Goal: Task Accomplishment & Management: Manage account settings

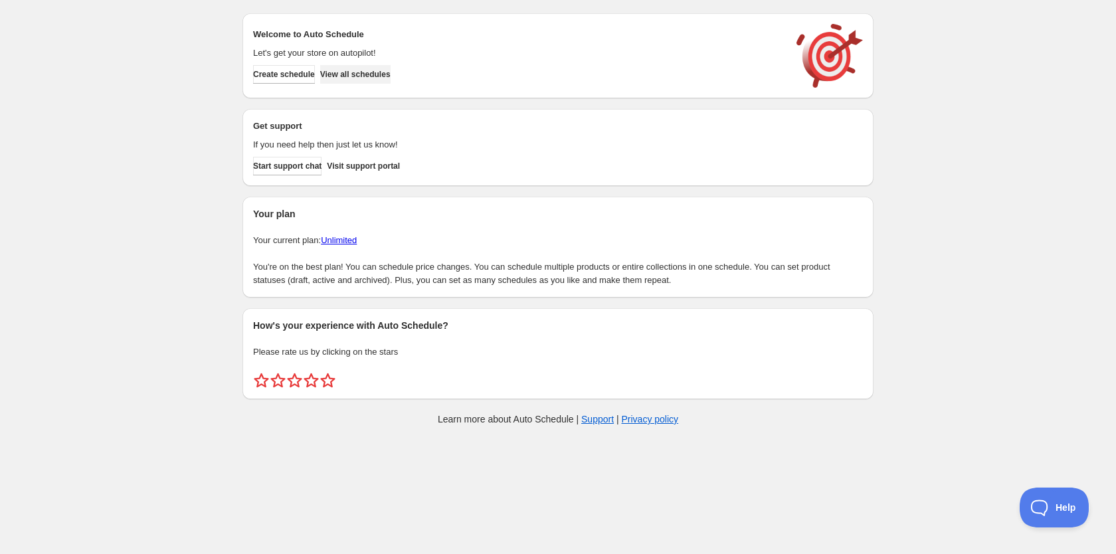
click at [380, 69] on span "View all schedules" at bounding box center [355, 74] width 70 height 11
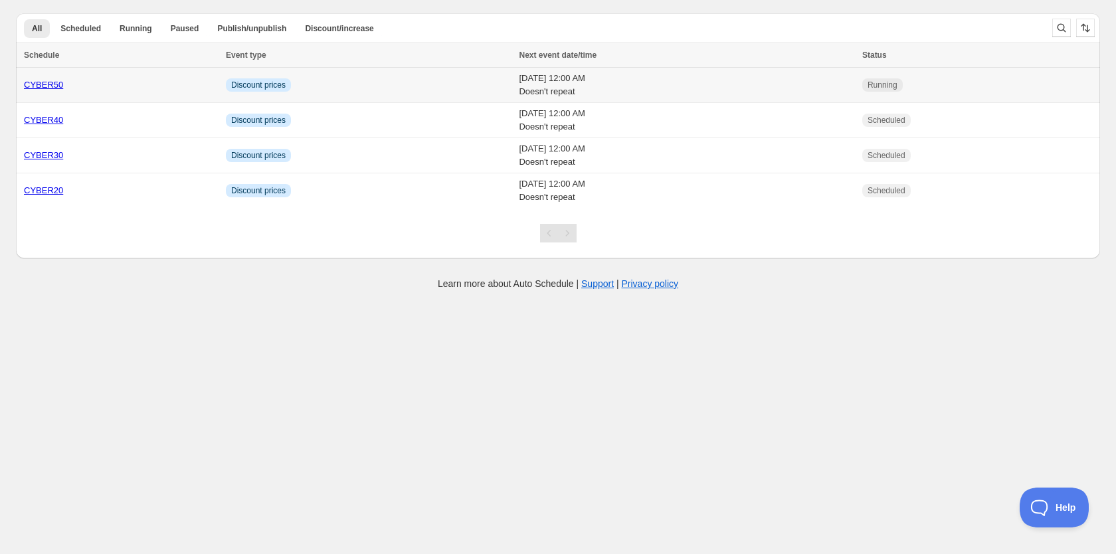
click at [397, 82] on td "Info Discount prices" at bounding box center [369, 85] width 294 height 35
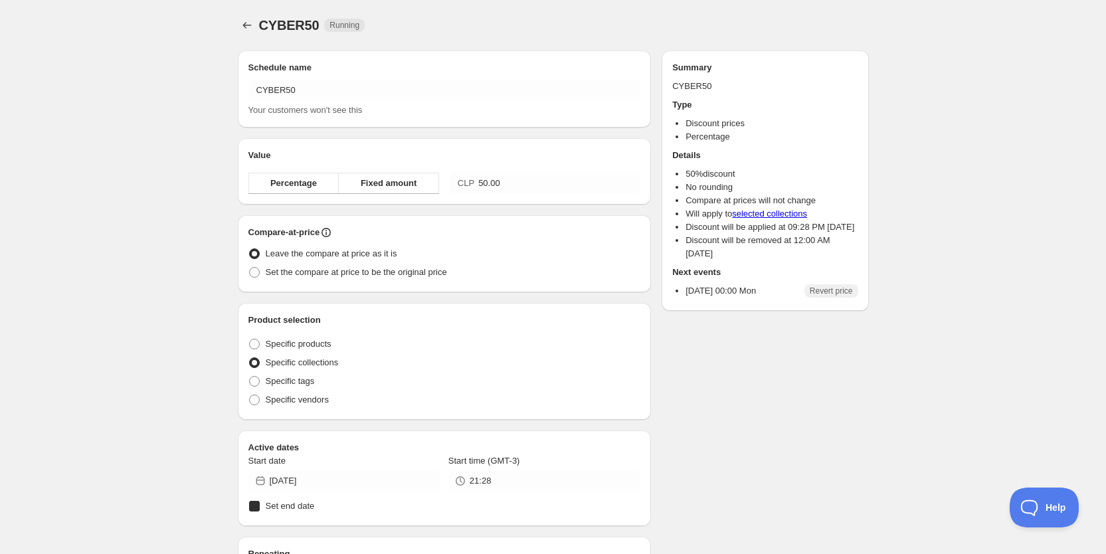
radio input "true"
checkbox input "true"
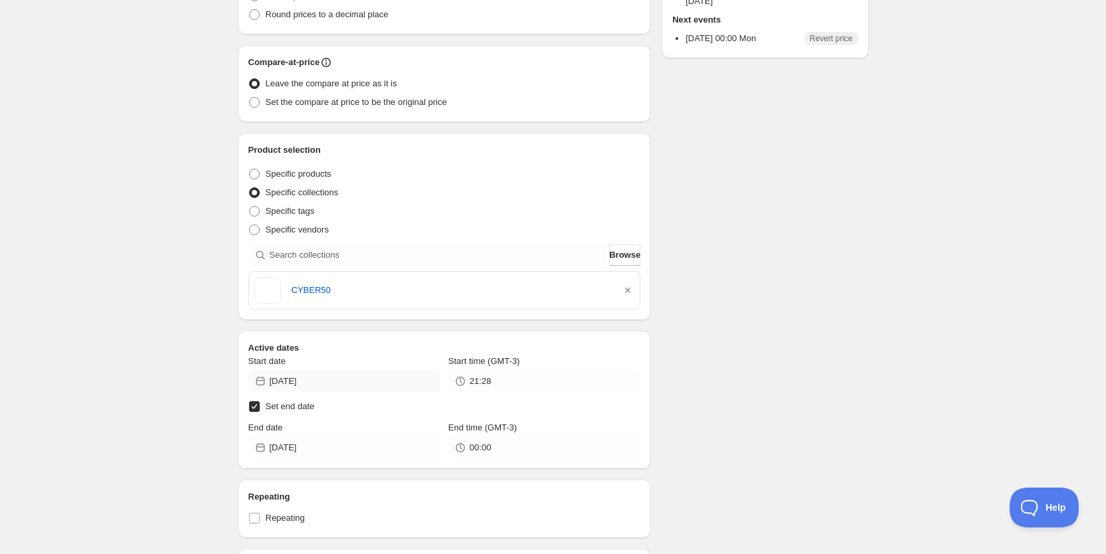
scroll to position [274, 0]
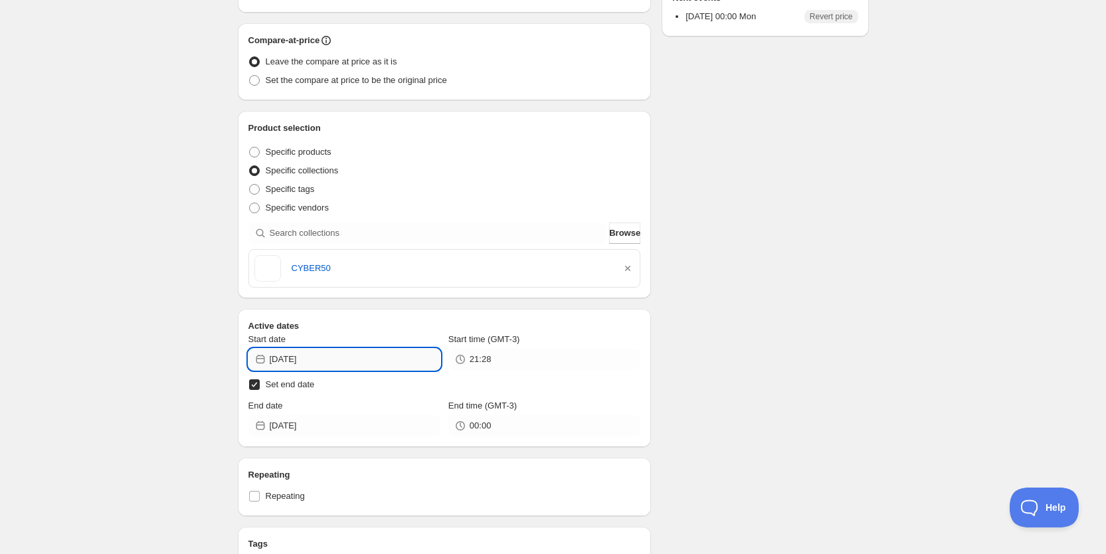
click at [371, 362] on input "2025-10-05" at bounding box center [355, 359] width 171 height 21
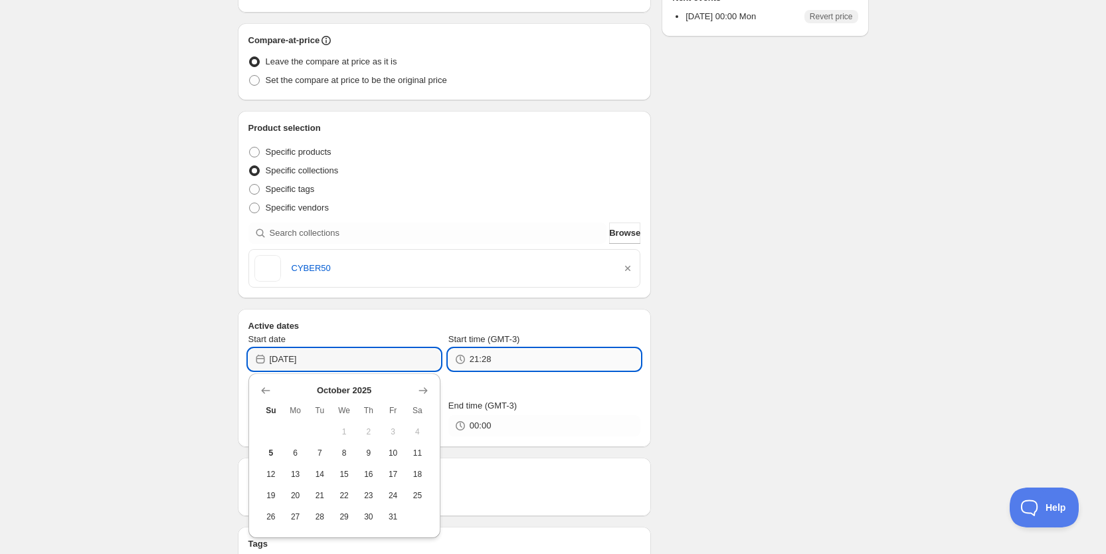
click at [522, 350] on input "21:28" at bounding box center [555, 359] width 171 height 21
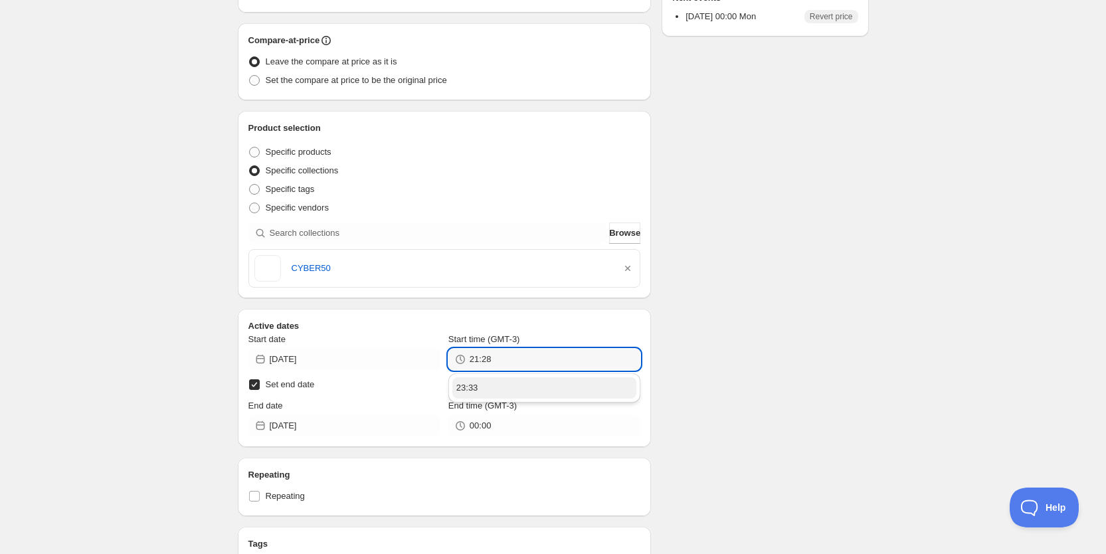
click at [500, 388] on button "23:33" at bounding box center [545, 387] width 184 height 21
click at [503, 358] on input "23:33" at bounding box center [555, 359] width 171 height 21
type input "23:35"
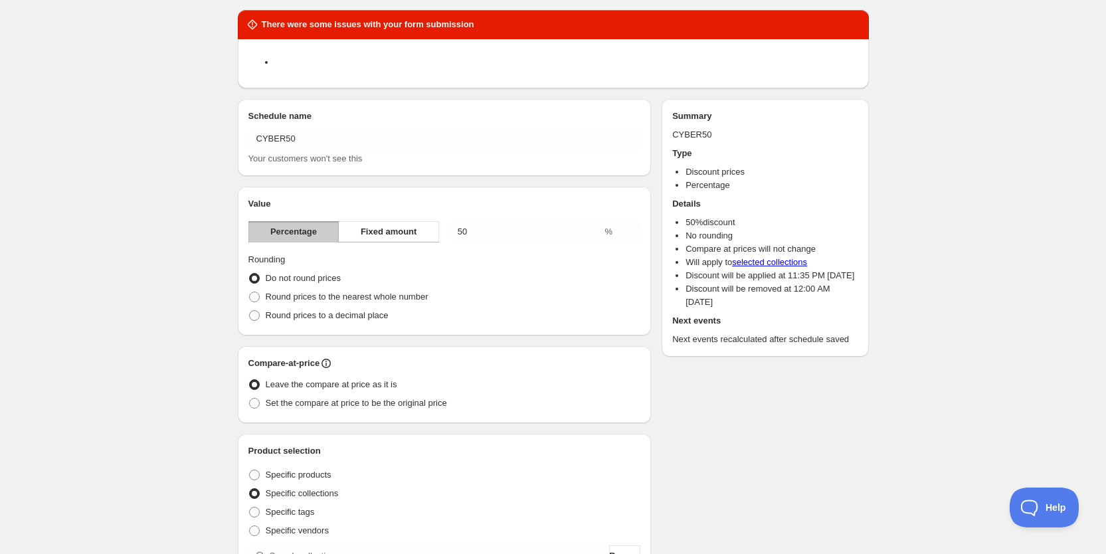
scroll to position [23, 0]
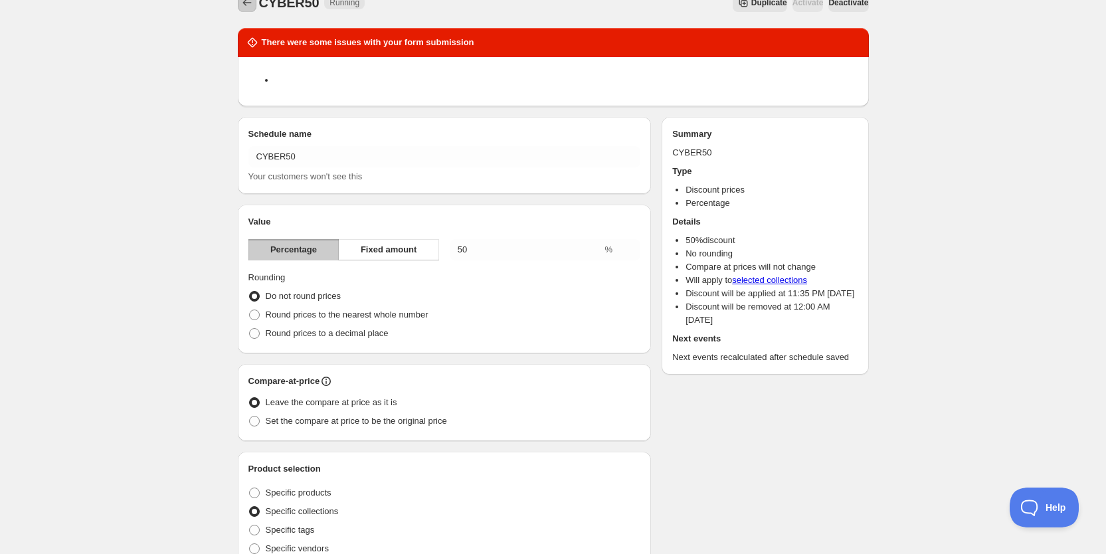
click at [241, 4] on icon "Schedules" at bounding box center [247, 2] width 13 height 13
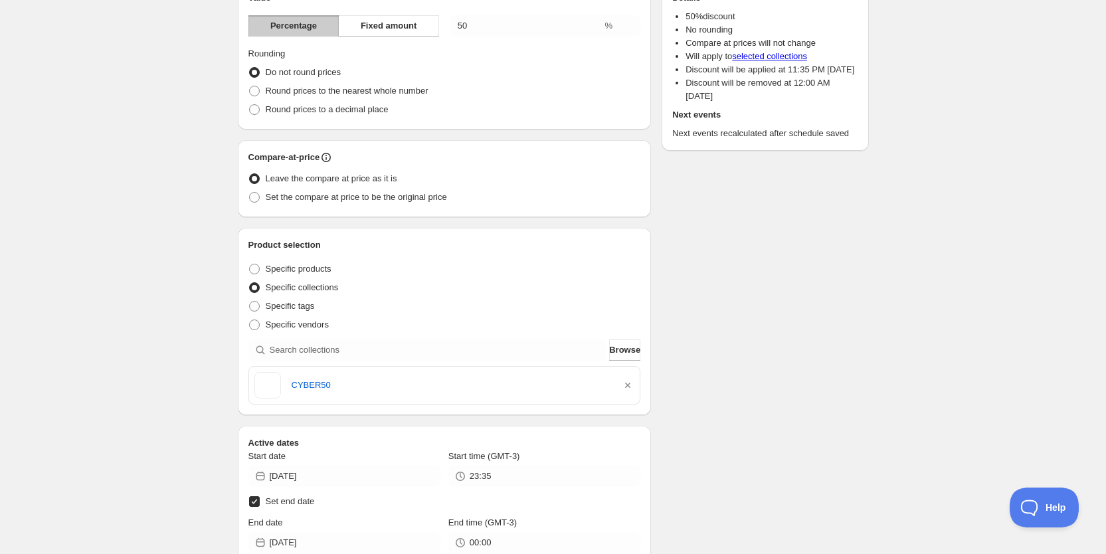
scroll to position [268, 0]
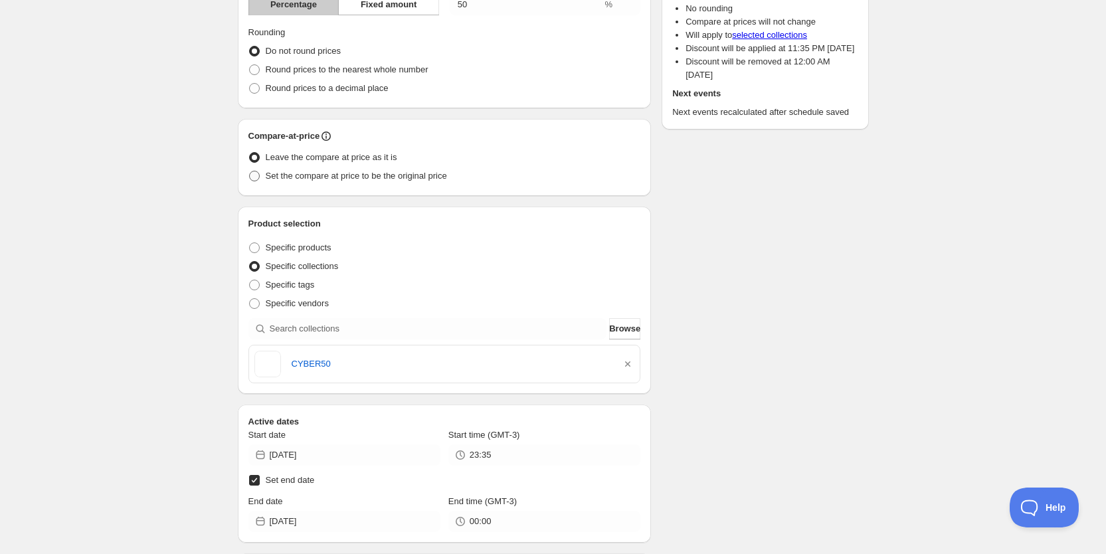
click at [353, 181] on span "Set the compare at price to be the original price" at bounding box center [356, 176] width 181 height 10
click at [250, 171] on input "Set the compare at price to be the original price" at bounding box center [249, 171] width 1 height 1
radio input "true"
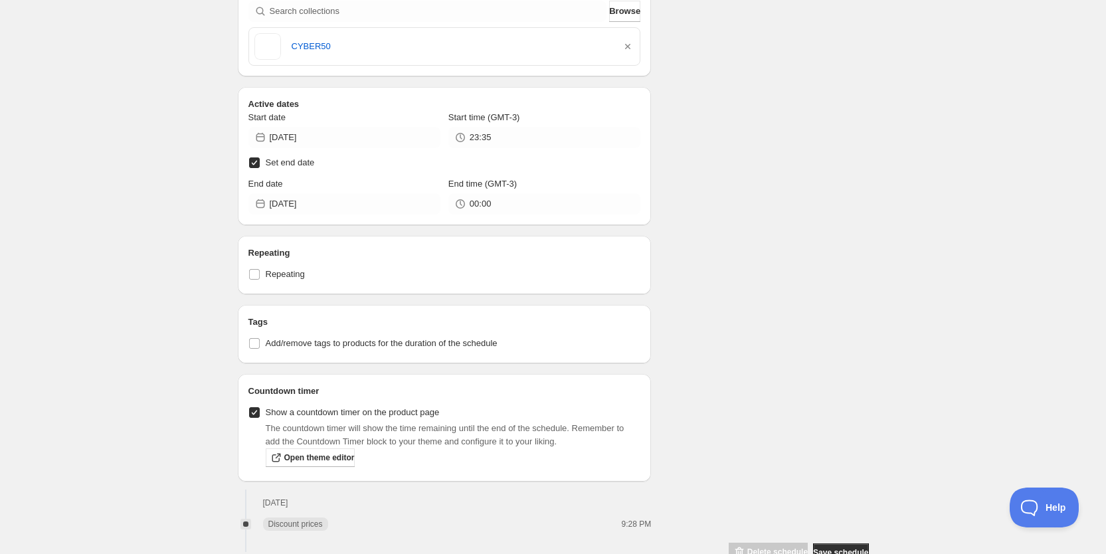
scroll to position [587, 0]
click at [492, 135] on input "23:35" at bounding box center [555, 136] width 171 height 21
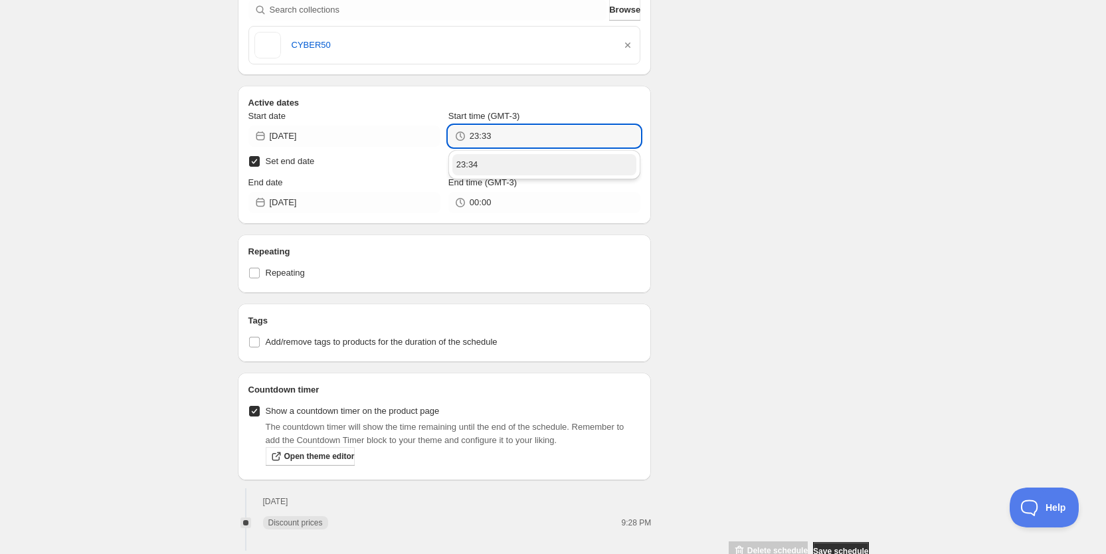
click at [493, 163] on div "23:34" at bounding box center [545, 163] width 192 height 33
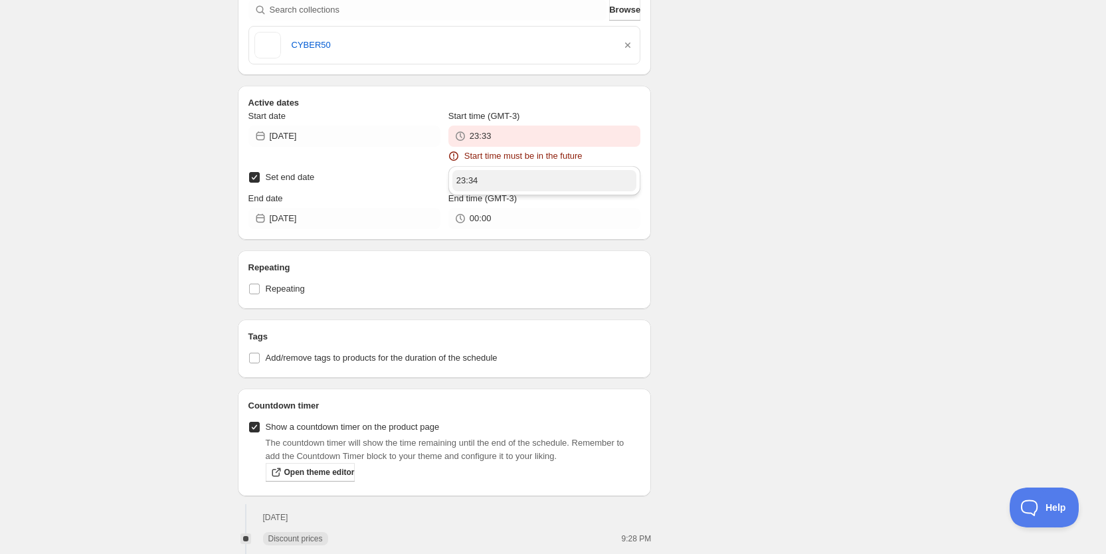
click at [495, 181] on button "23:34" at bounding box center [545, 180] width 184 height 21
type input "23:34"
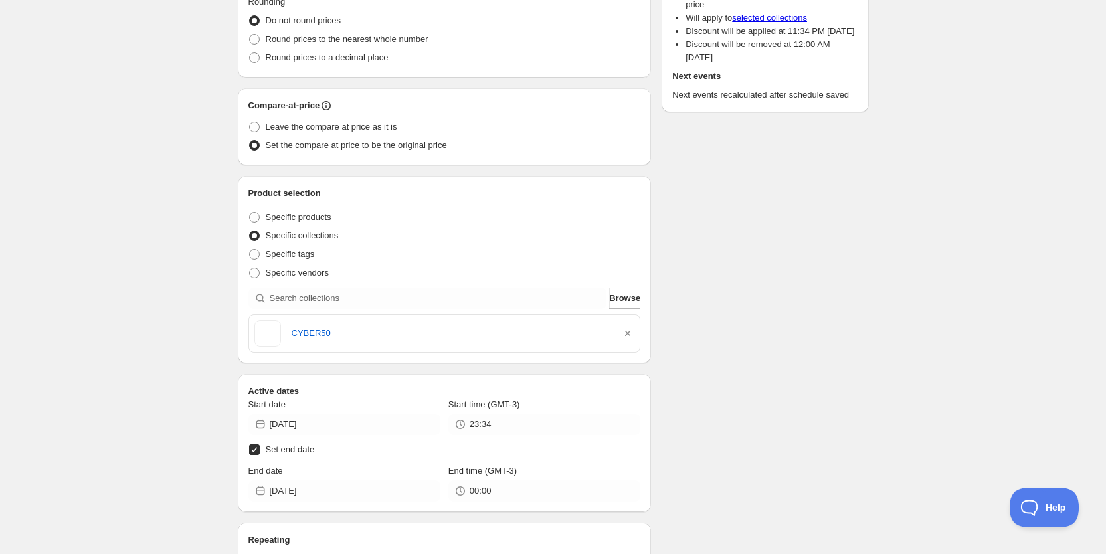
scroll to position [299, 0]
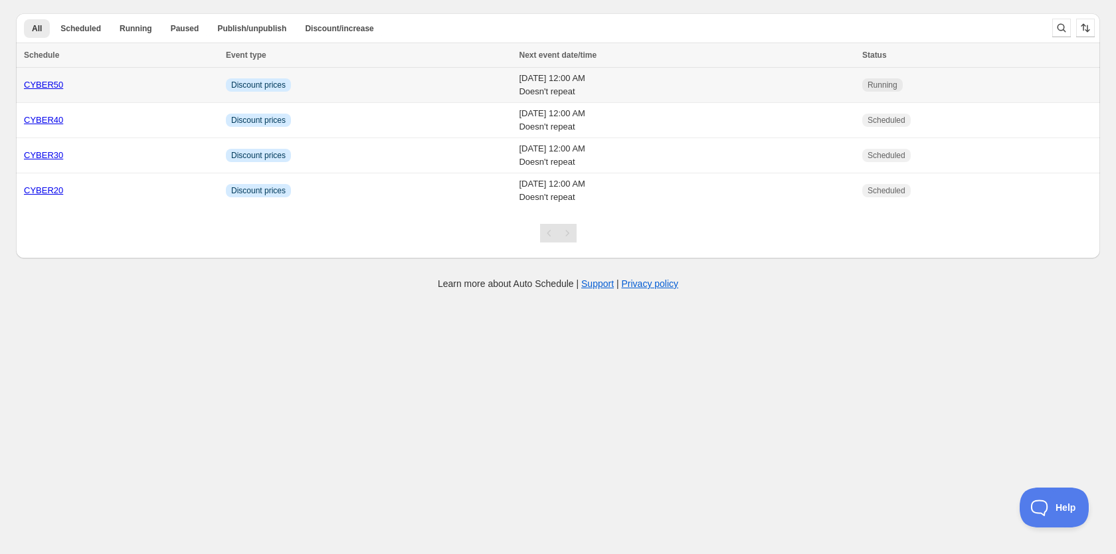
click at [348, 83] on td "Info Discount prices" at bounding box center [369, 85] width 294 height 35
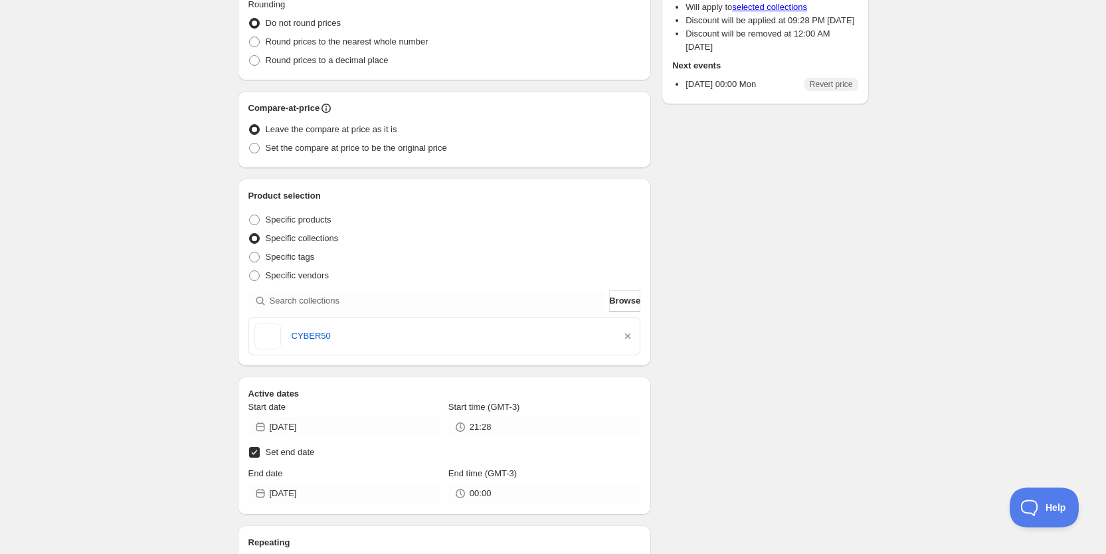
scroll to position [197, 0]
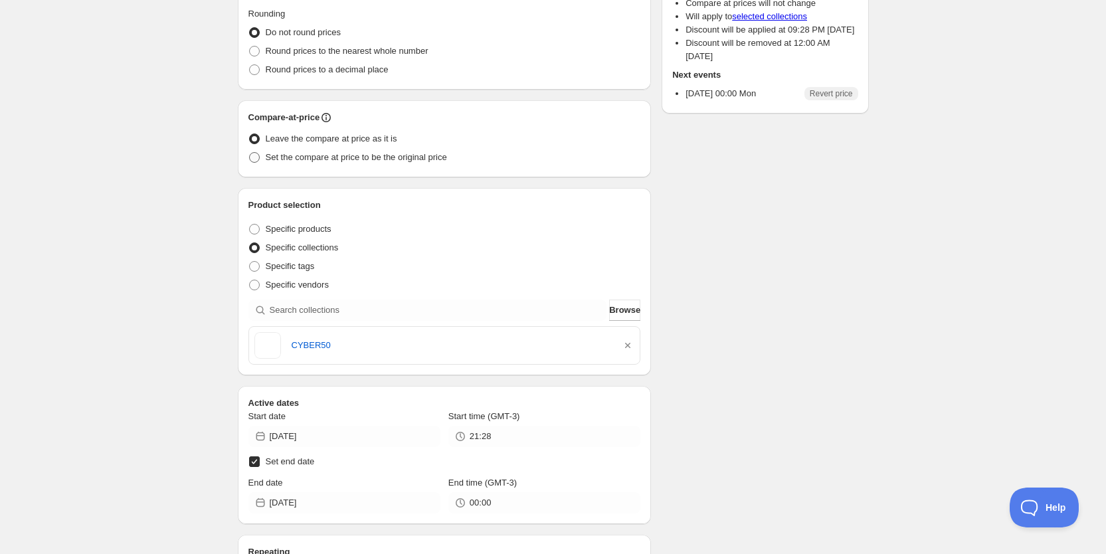
click at [330, 165] on label "Set the compare at price to be the original price" at bounding box center [348, 157] width 199 height 19
click at [250, 153] on input "Set the compare at price to be the original price" at bounding box center [249, 152] width 1 height 1
radio input "true"
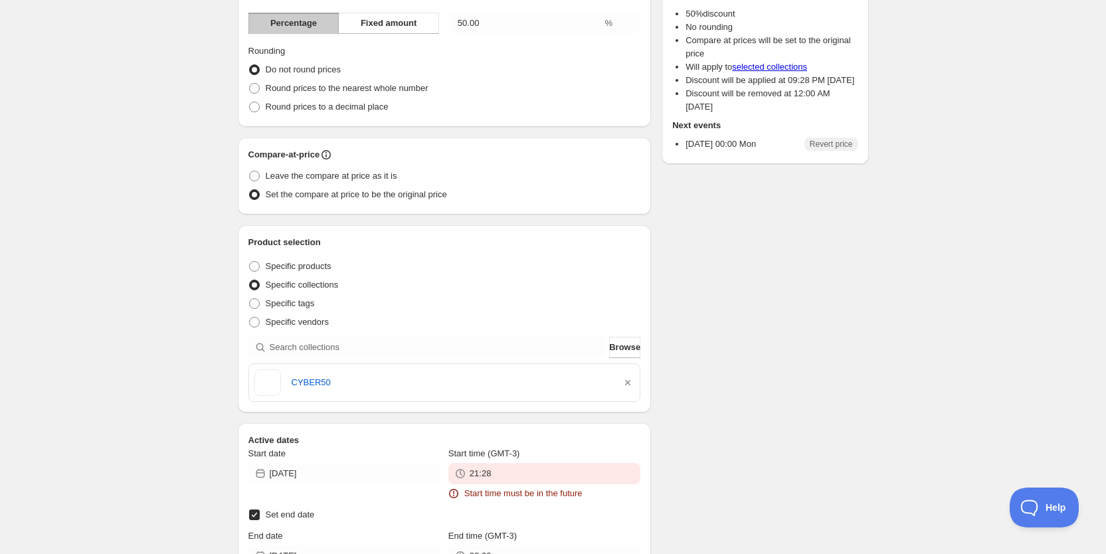
scroll to position [635, 0]
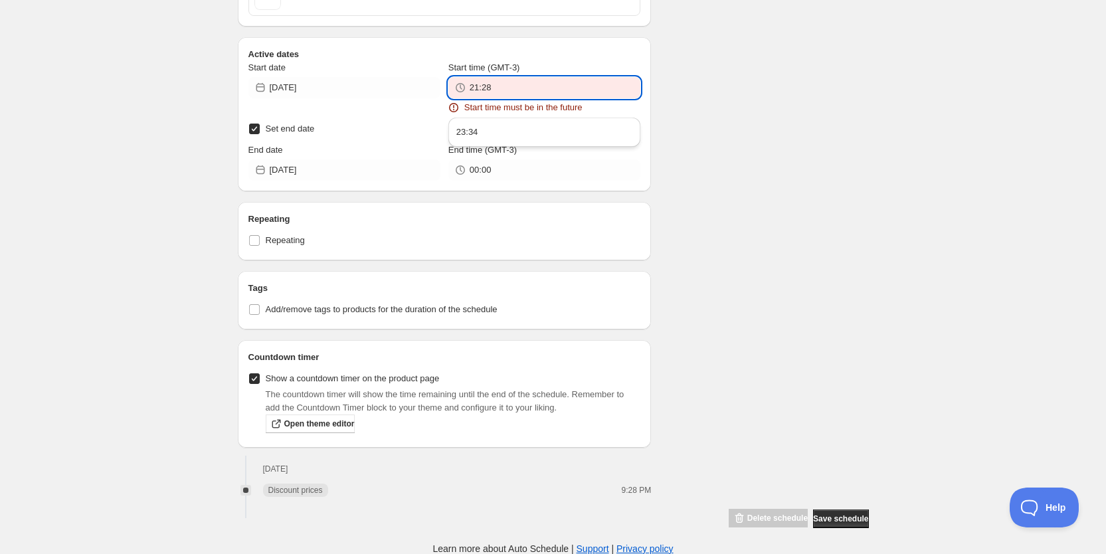
click at [541, 88] on input "21:28" at bounding box center [555, 87] width 171 height 21
click at [512, 135] on button "23:34" at bounding box center [545, 132] width 184 height 21
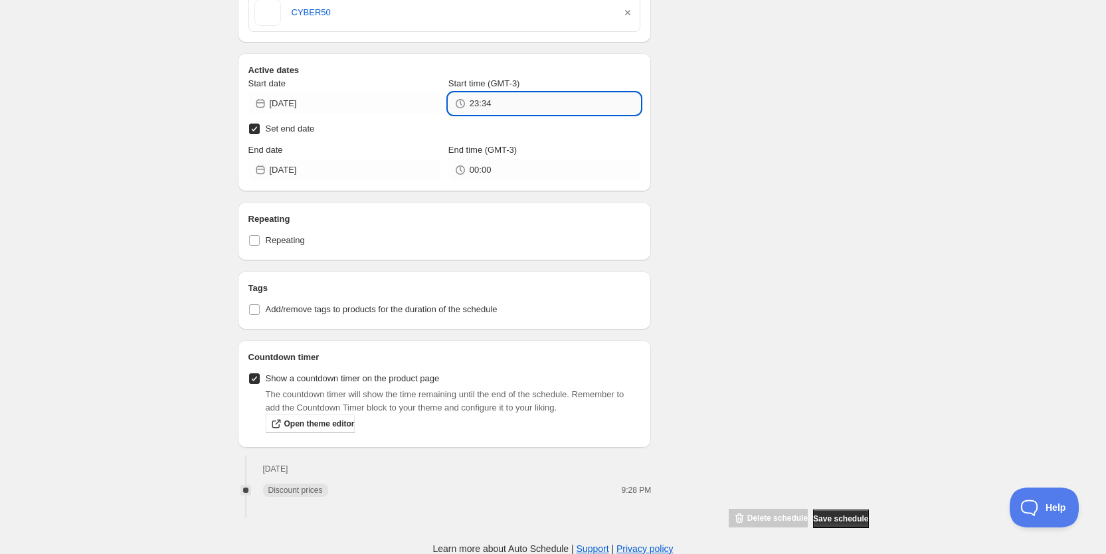
click at [515, 104] on input "23:34" at bounding box center [555, 103] width 171 height 21
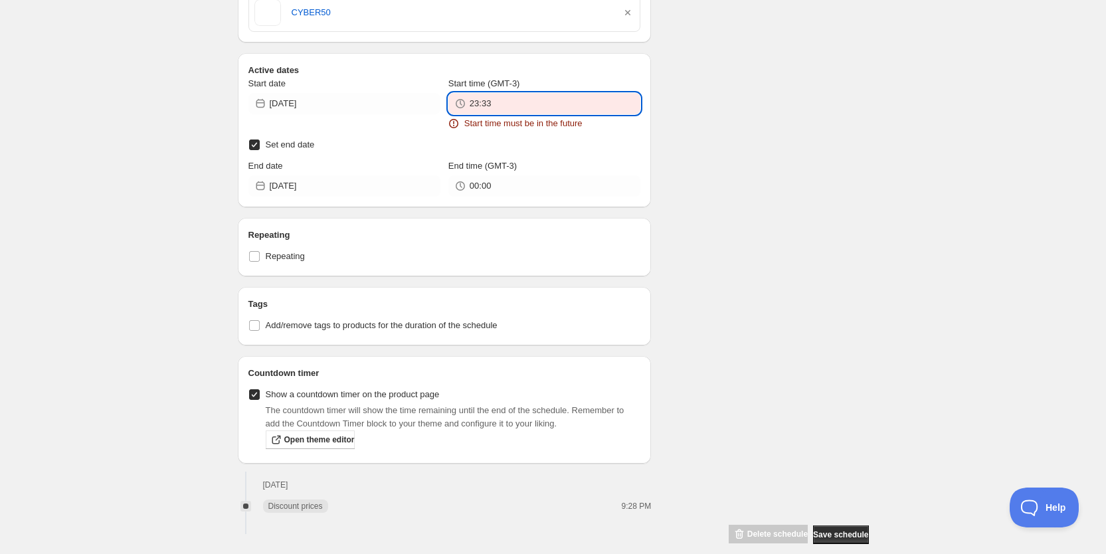
click at [554, 106] on input "23:33" at bounding box center [555, 103] width 171 height 21
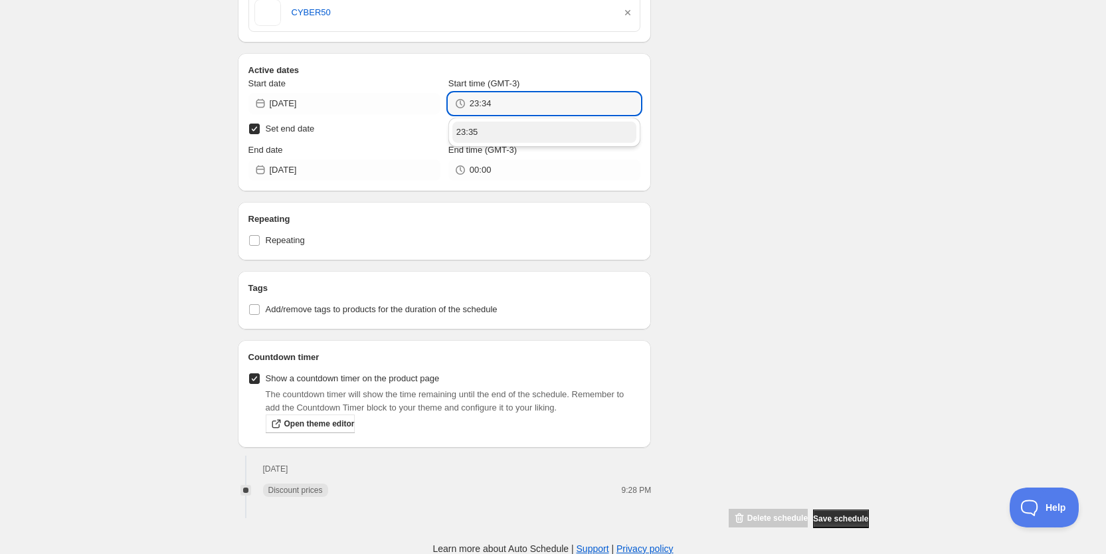
click at [551, 136] on ul "23:35" at bounding box center [545, 132] width 192 height 29
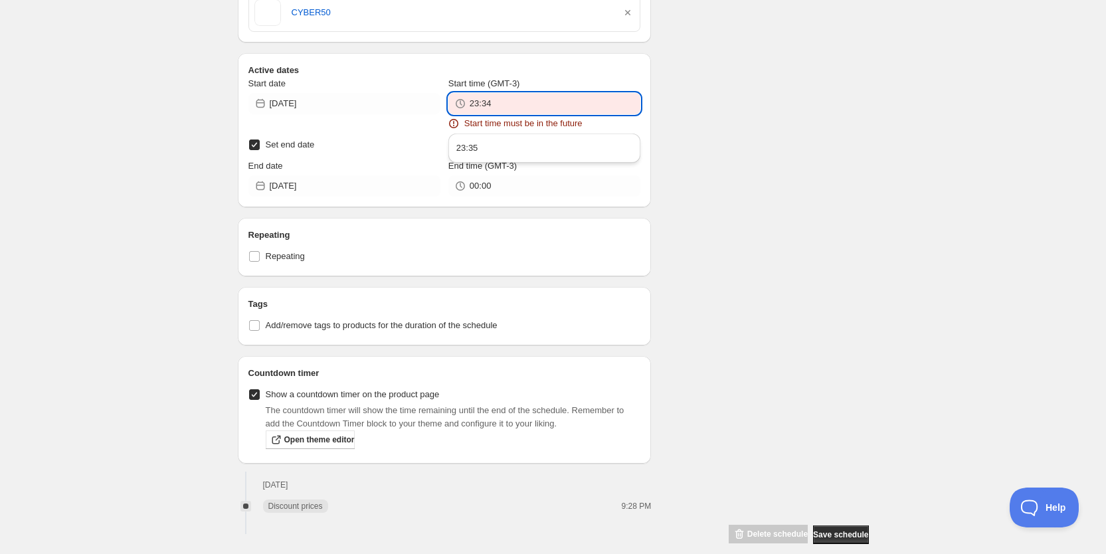
click at [557, 101] on input "23:34" at bounding box center [555, 103] width 171 height 21
click at [528, 144] on button "23:35" at bounding box center [545, 148] width 184 height 21
type input "23:35"
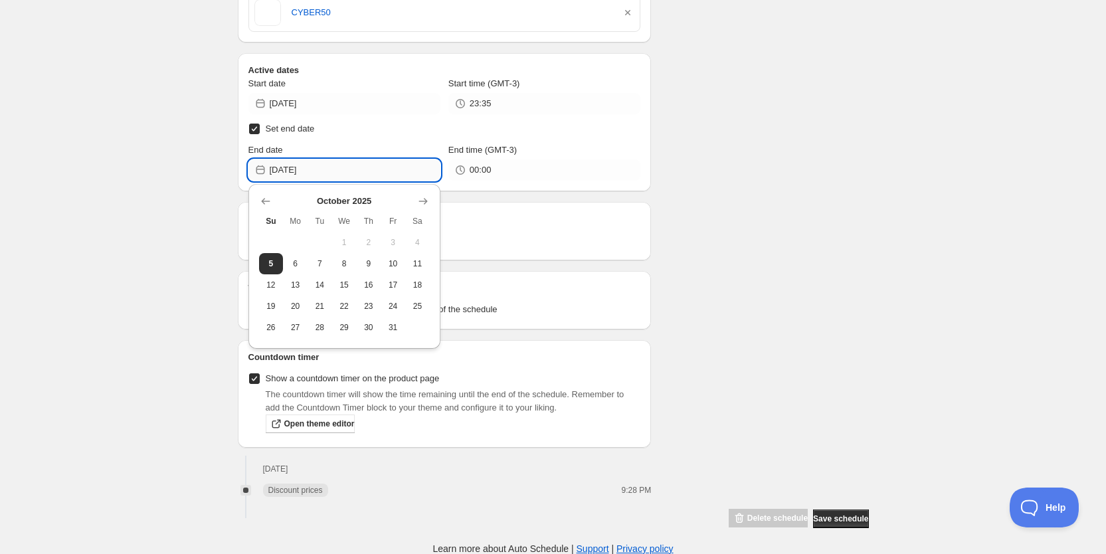
click at [367, 165] on input "2025-10-06" at bounding box center [355, 169] width 171 height 21
click at [358, 266] on button "9" at bounding box center [369, 263] width 25 height 21
type input "2025-10-09"
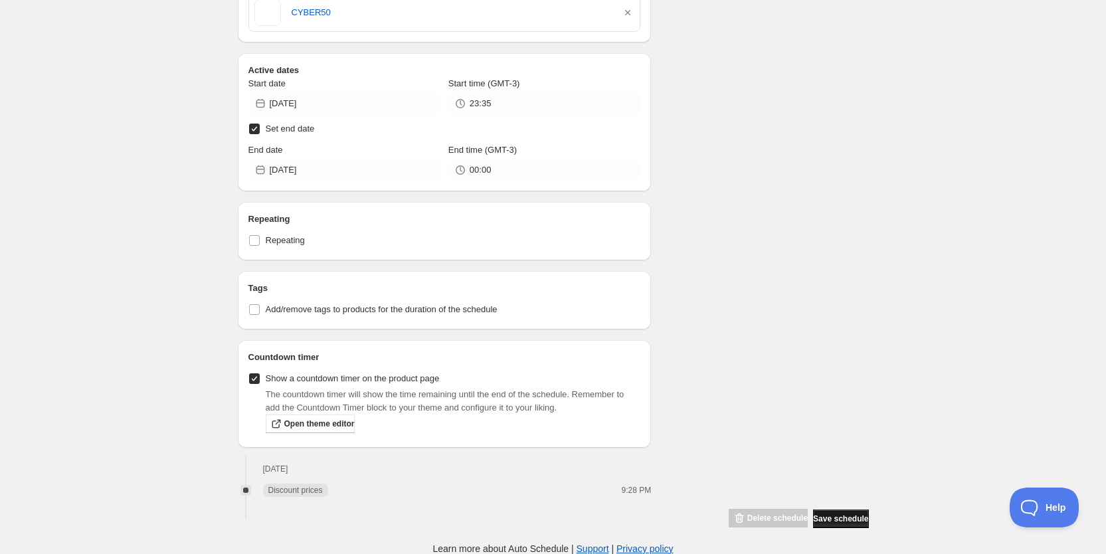
click at [817, 512] on button "Save schedule" at bounding box center [840, 519] width 55 height 19
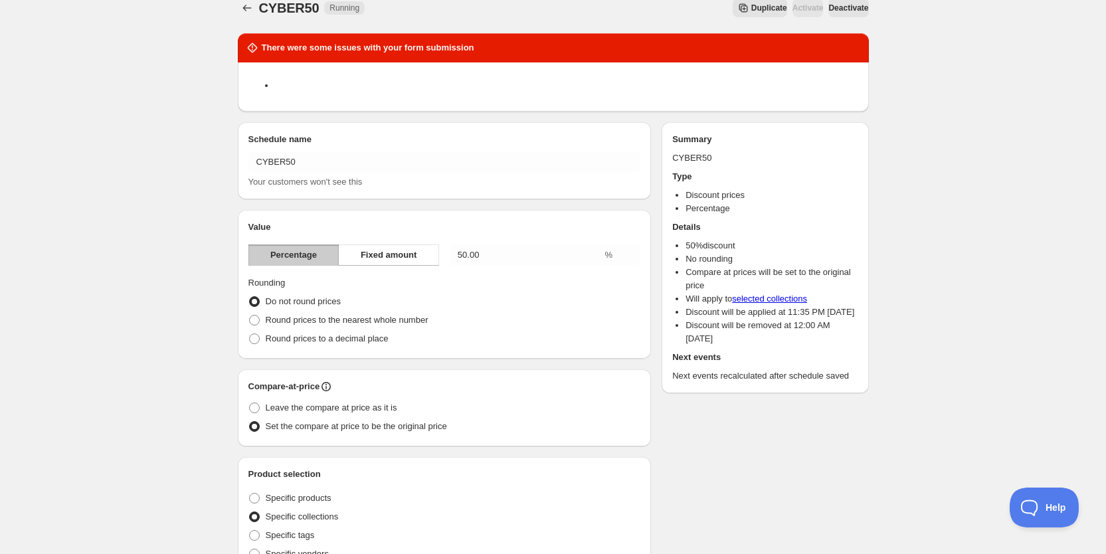
scroll to position [0, 0]
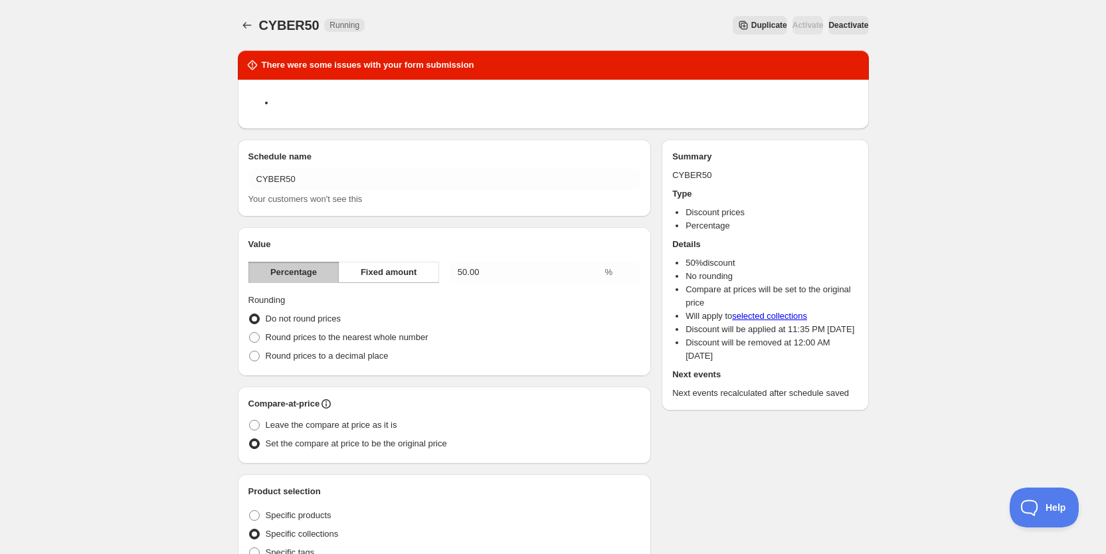
click at [829, 27] on button "Deactivate" at bounding box center [849, 25] width 40 height 19
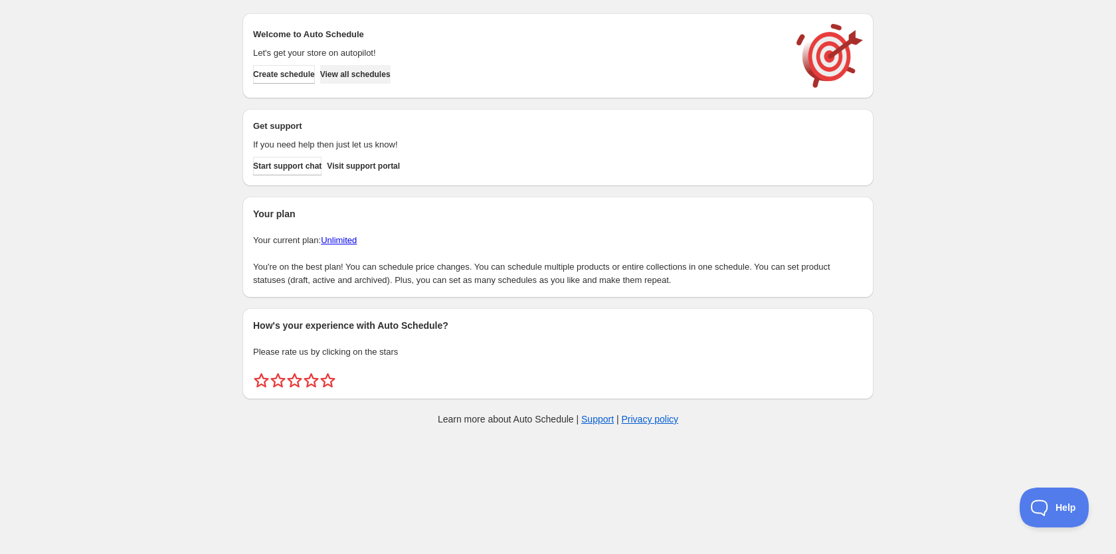
click at [381, 69] on span "View all schedules" at bounding box center [355, 74] width 70 height 11
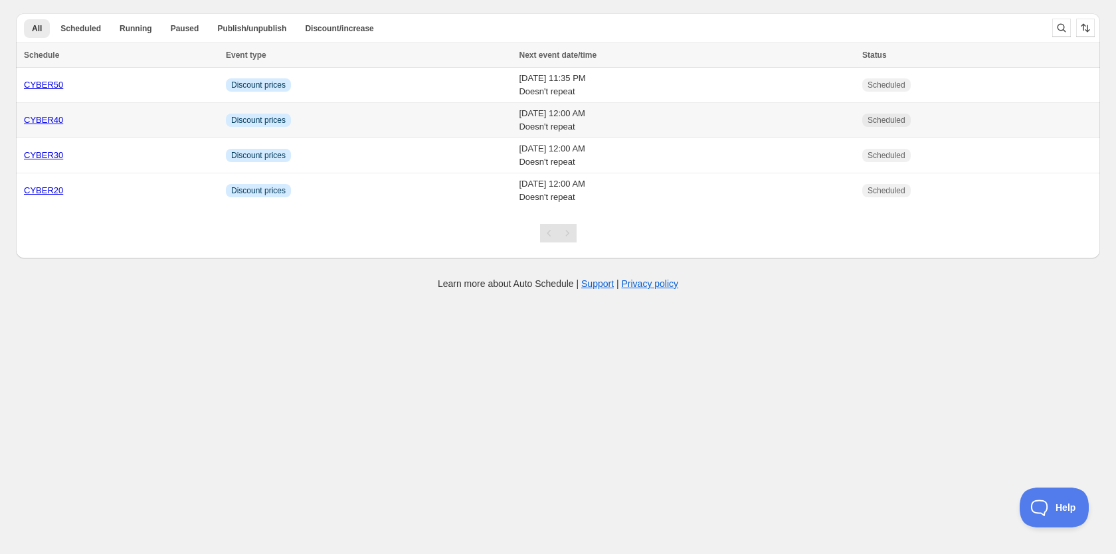
click at [380, 122] on td "Info Discount prices" at bounding box center [369, 120] width 294 height 35
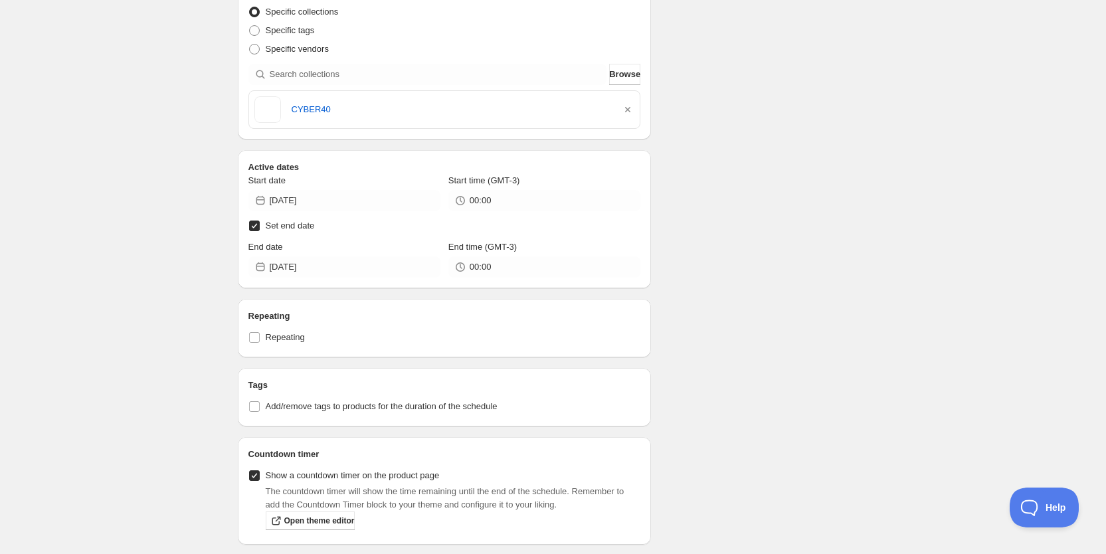
scroll to position [432, 0]
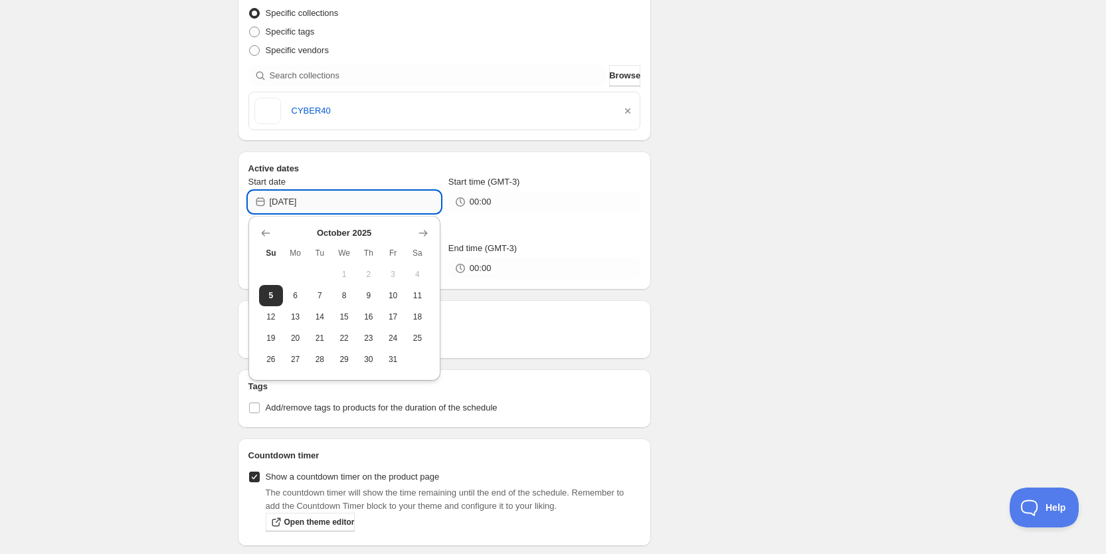
click at [421, 196] on input "2025-10-06" at bounding box center [355, 201] width 171 height 21
click at [278, 298] on button "5" at bounding box center [271, 295] width 25 height 21
type input "2025-10-05"
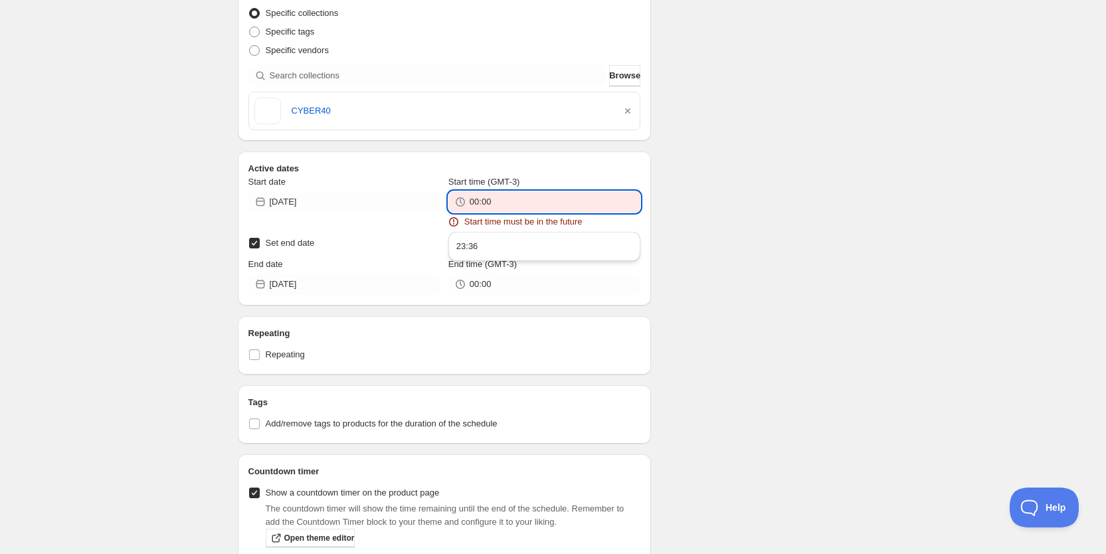
click at [502, 202] on input "00:00" at bounding box center [555, 201] width 171 height 21
click at [488, 249] on button "23:36" at bounding box center [545, 246] width 184 height 21
type input "23:36"
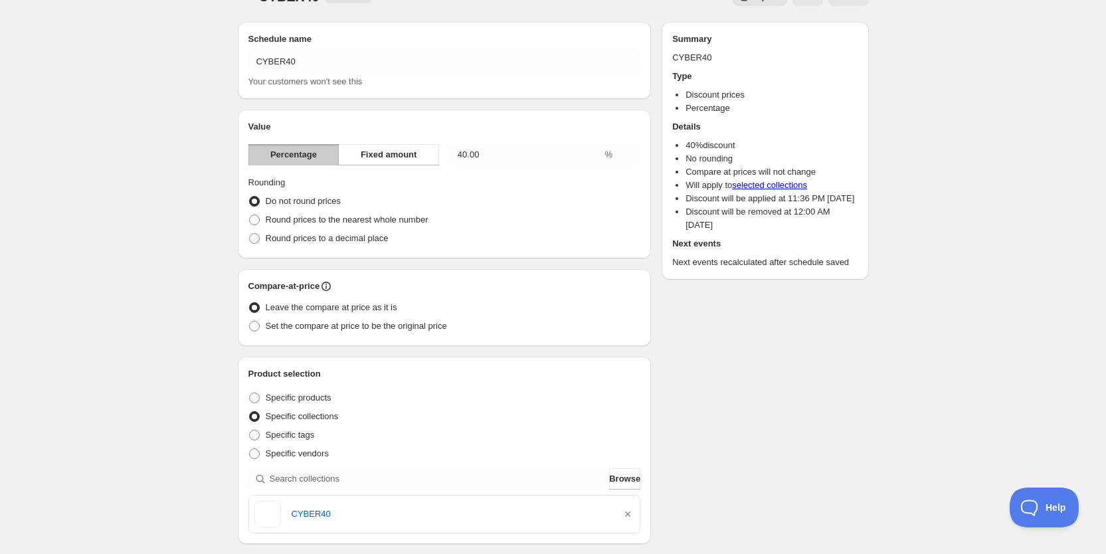
scroll to position [27, 0]
click at [438, 328] on span "Set the compare at price to be the original price" at bounding box center [356, 327] width 181 height 10
click at [250, 323] on input "Set the compare at price to be the original price" at bounding box center [249, 322] width 1 height 1
radio input "true"
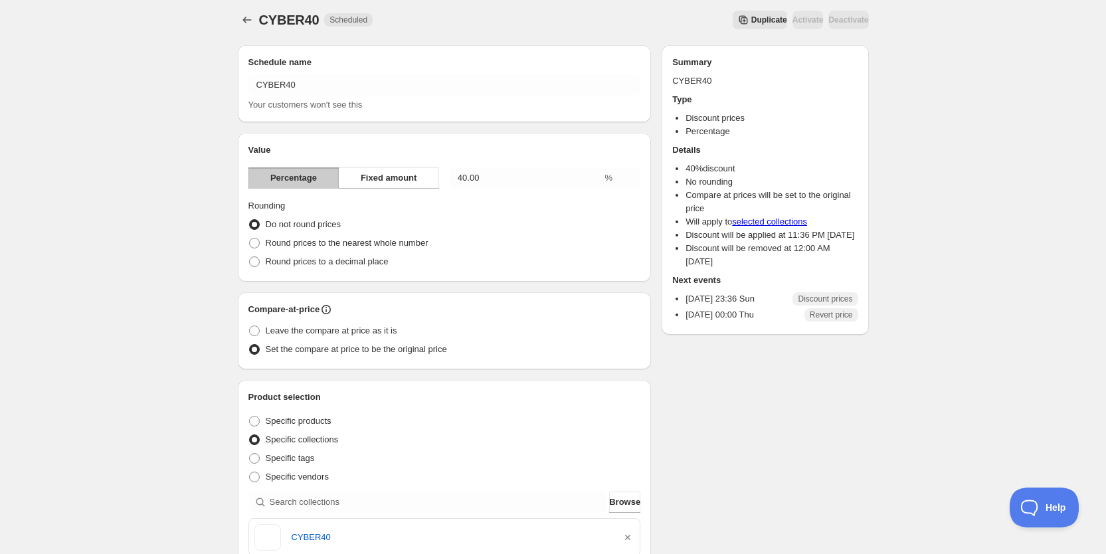
scroll to position [0, 0]
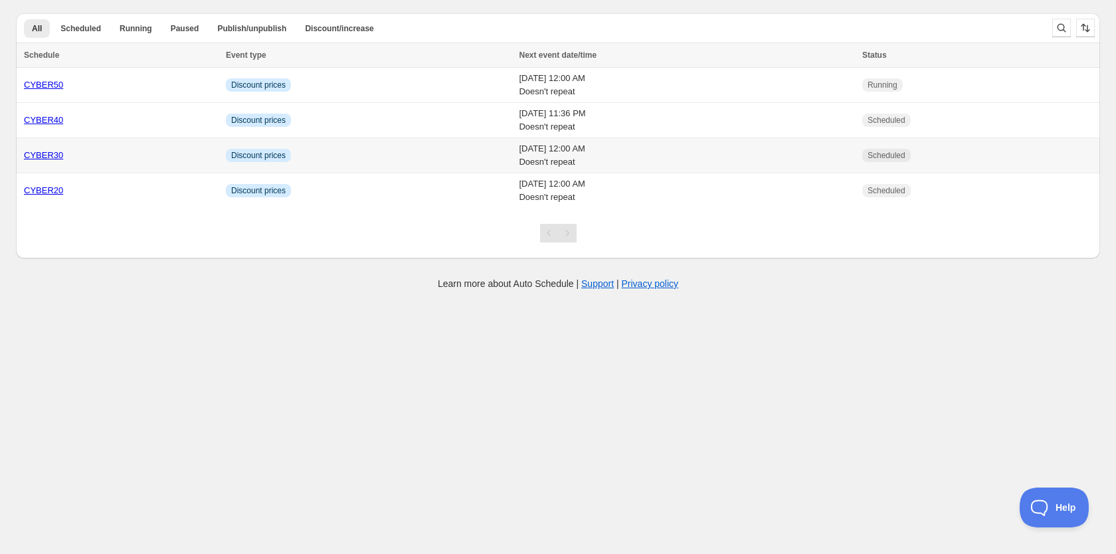
click at [373, 159] on td "Info Discount prices" at bounding box center [369, 155] width 294 height 35
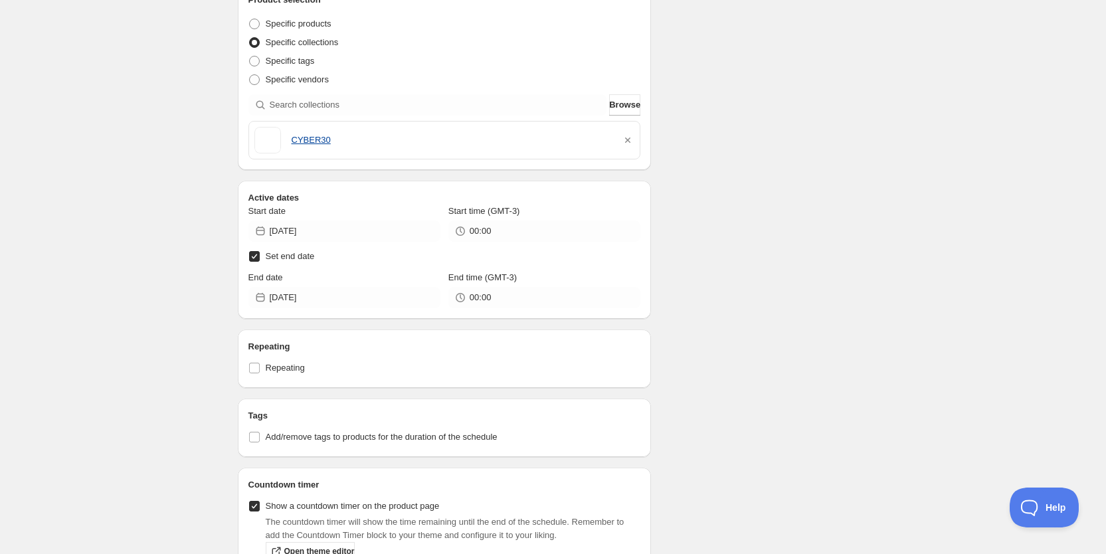
scroll to position [405, 0]
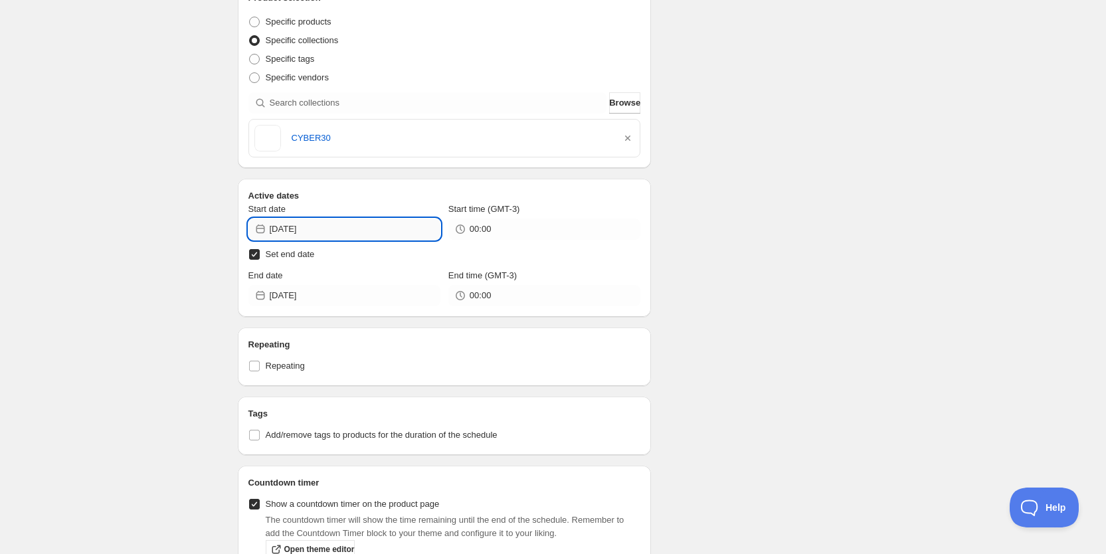
click at [374, 227] on input "2025-10-06" at bounding box center [355, 229] width 171 height 21
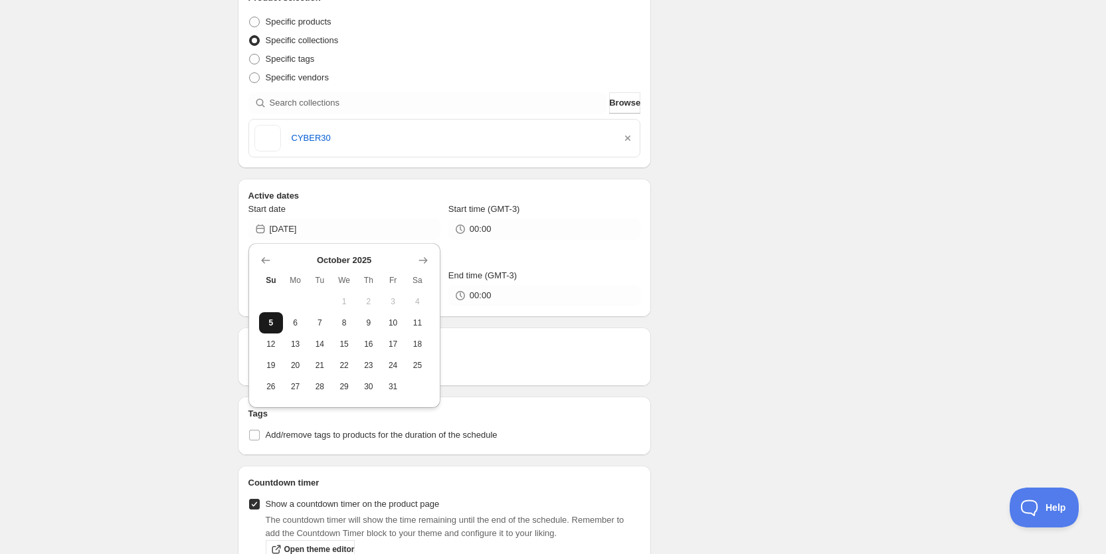
click at [272, 324] on span "5" at bounding box center [271, 323] width 14 height 11
type input "2025-10-05"
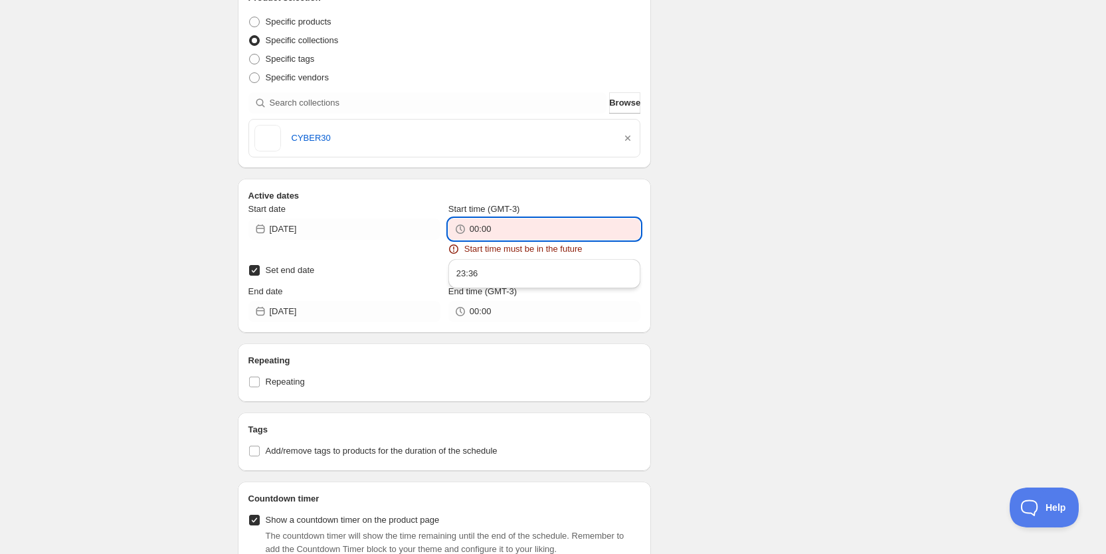
click at [532, 221] on input "00:00" at bounding box center [555, 229] width 171 height 21
click at [512, 270] on button "23:36" at bounding box center [545, 273] width 184 height 21
type input "23:36"
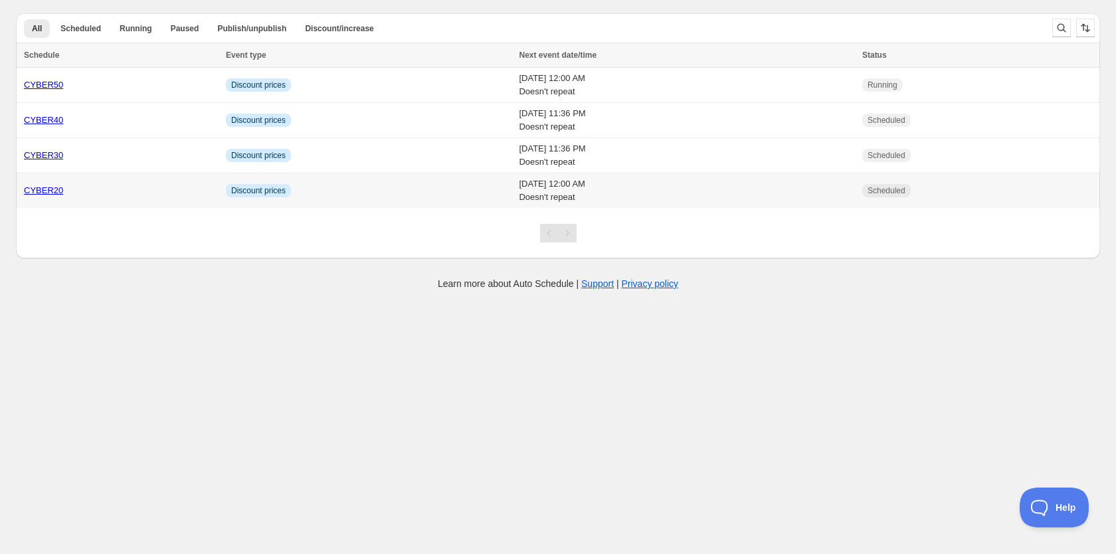
click at [340, 183] on td "Info Discount prices" at bounding box center [369, 190] width 294 height 35
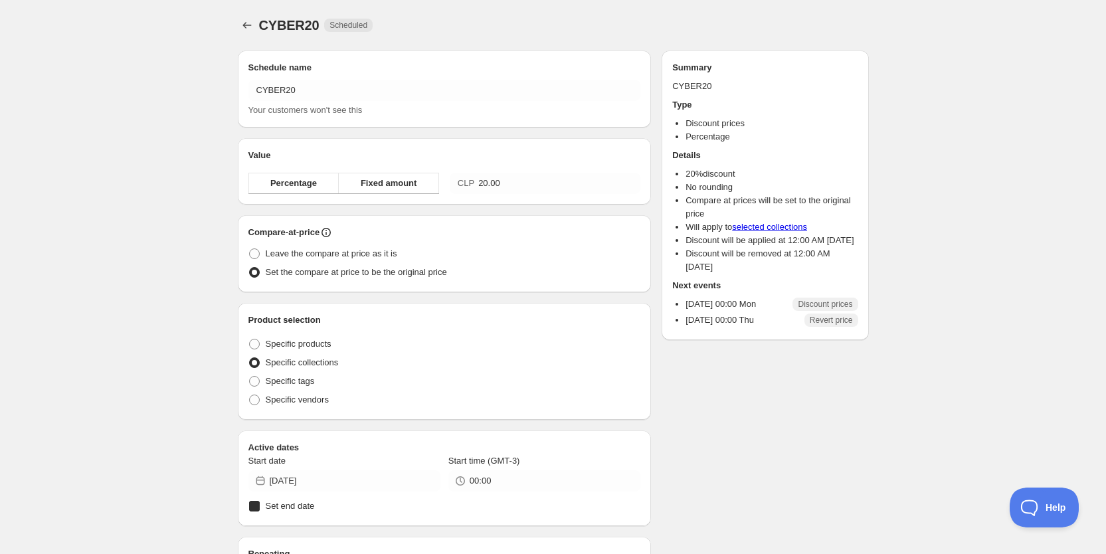
radio input "true"
checkbox input "true"
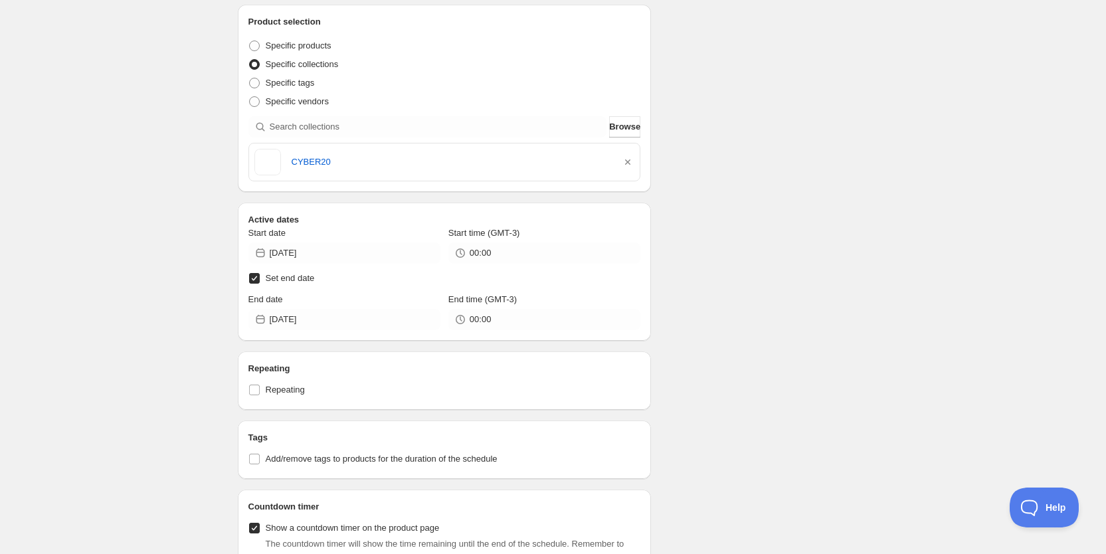
scroll to position [382, 0]
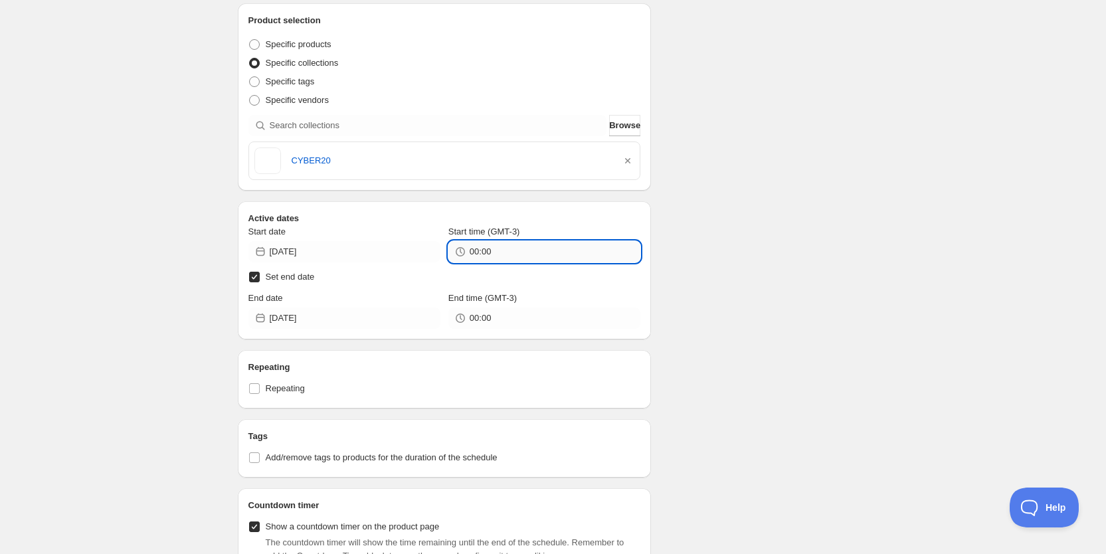
click at [511, 254] on input "00:00" at bounding box center [555, 251] width 171 height 21
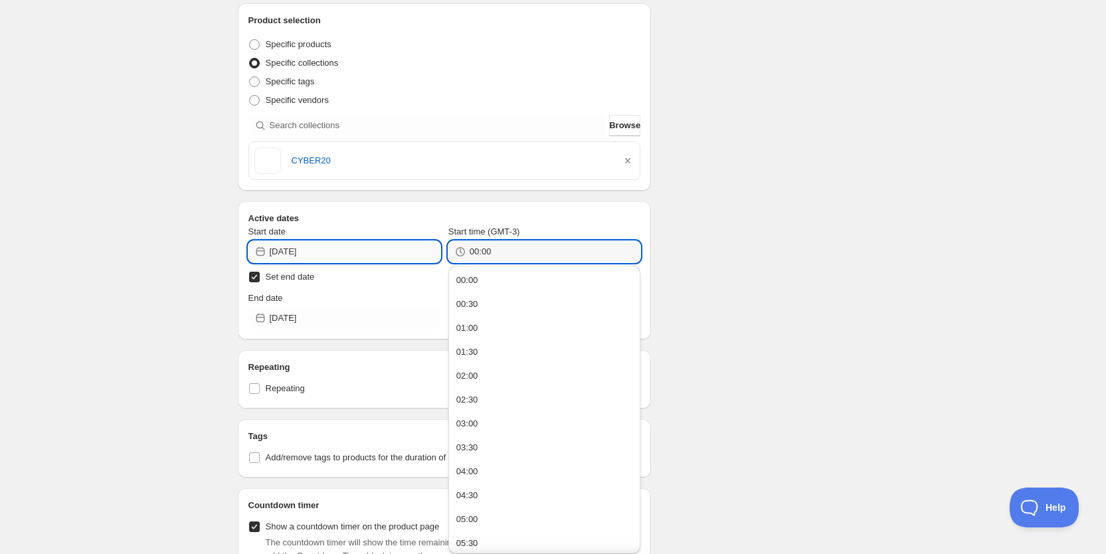
click at [368, 251] on input "2025-10-06" at bounding box center [355, 251] width 171 height 21
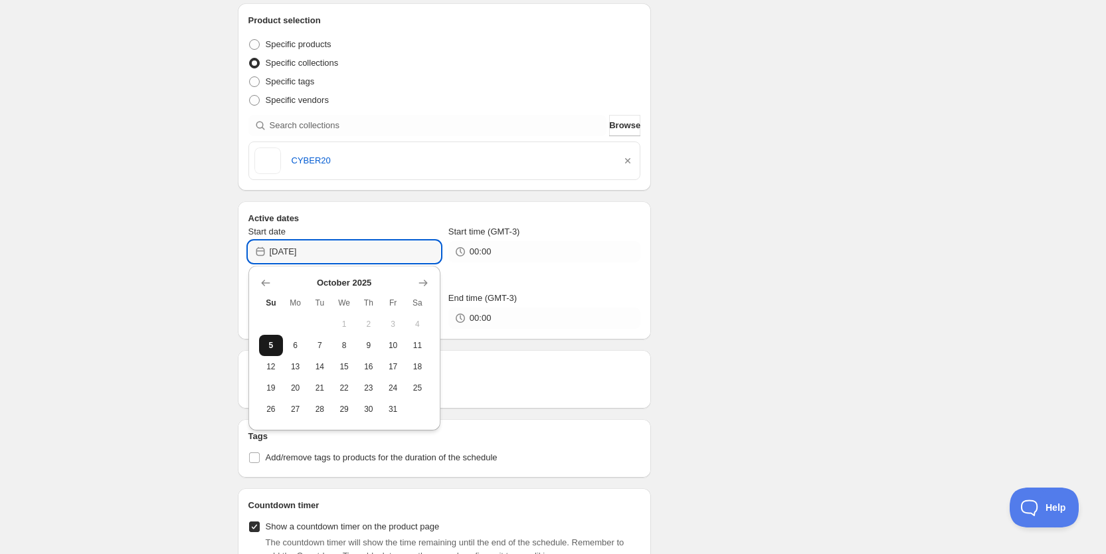
click at [268, 343] on span "5" at bounding box center [271, 345] width 14 height 11
type input "2025-10-05"
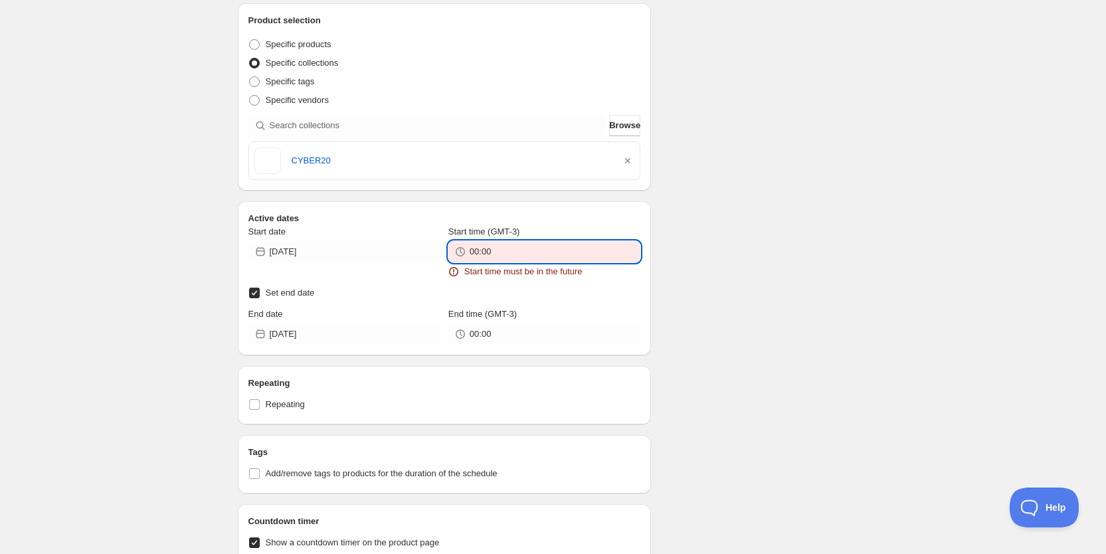
click at [498, 247] on input "00:00" at bounding box center [555, 251] width 171 height 21
click at [507, 296] on button "23:36" at bounding box center [545, 296] width 184 height 21
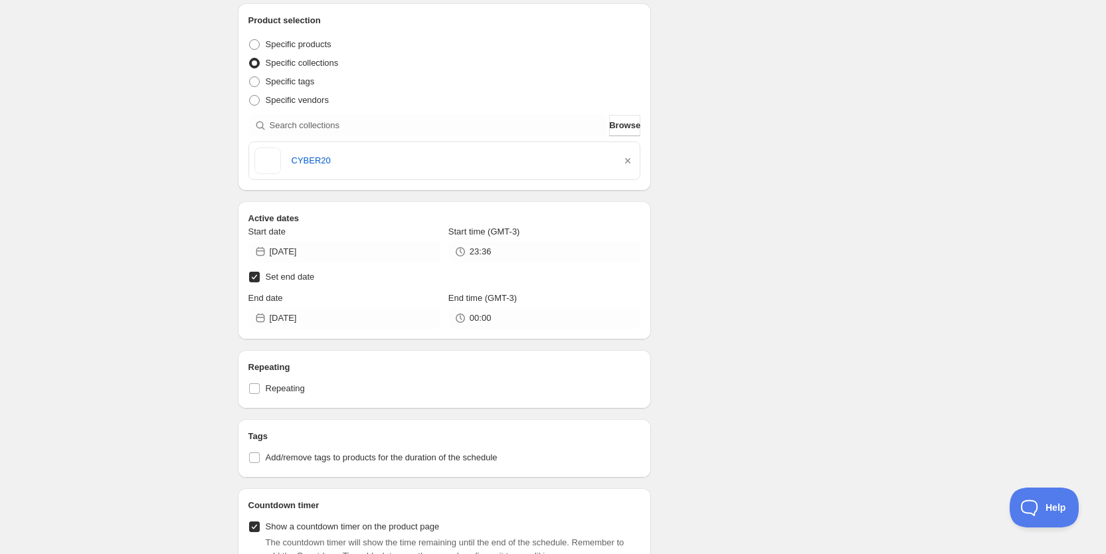
type input "23:36"
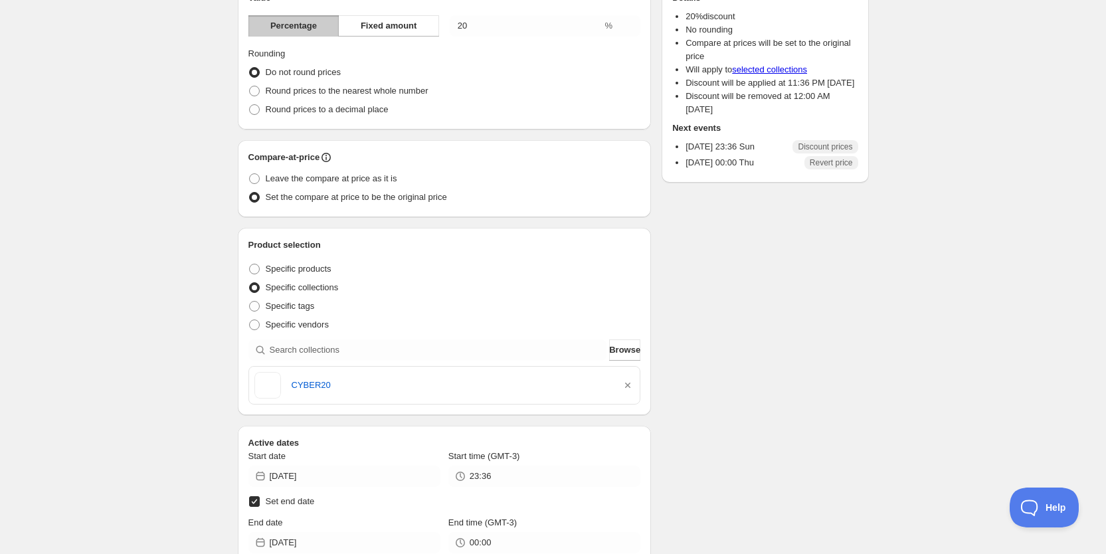
scroll to position [157, 0]
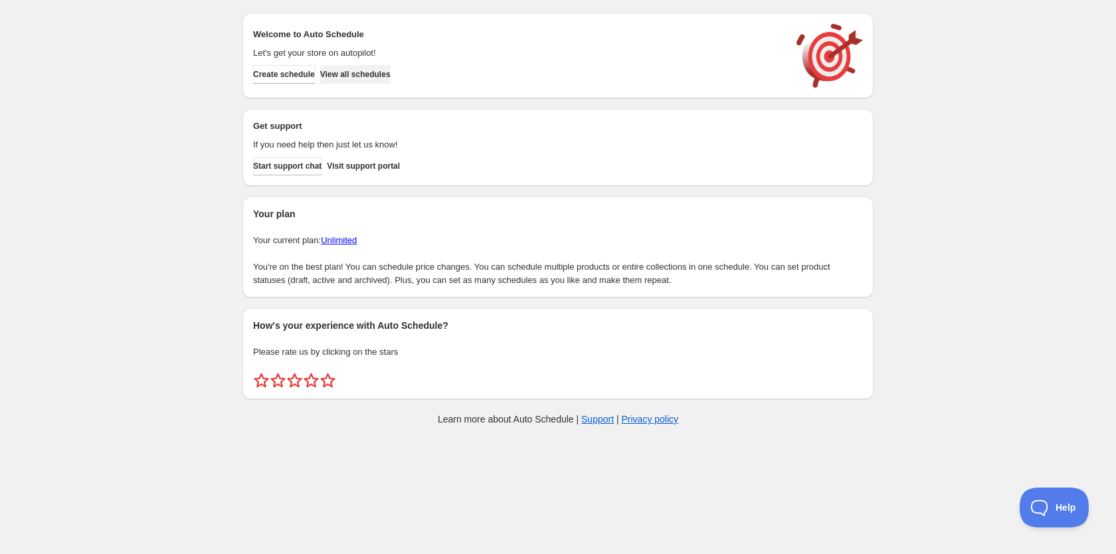
click at [363, 77] on span "View all schedules" at bounding box center [355, 74] width 70 height 11
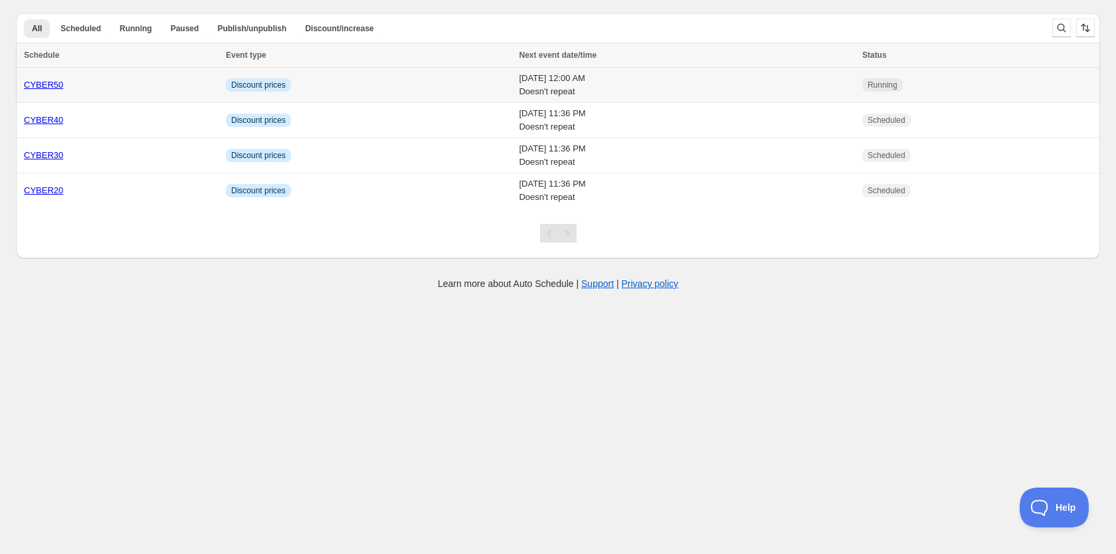
click at [378, 85] on td "Info Discount prices" at bounding box center [369, 85] width 294 height 35
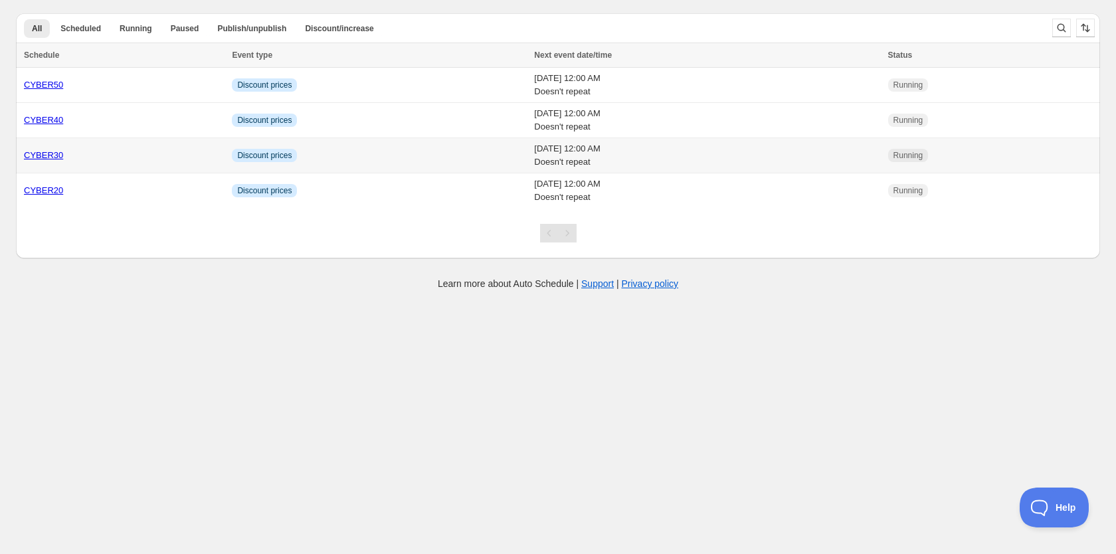
click at [326, 159] on td "Info Discount prices" at bounding box center [379, 155] width 302 height 35
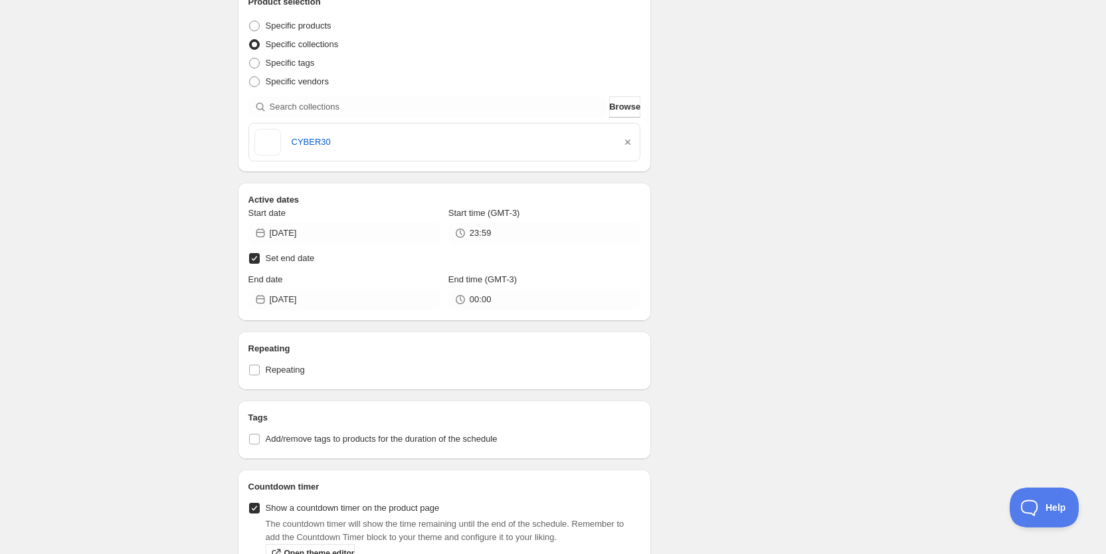
scroll to position [445, 0]
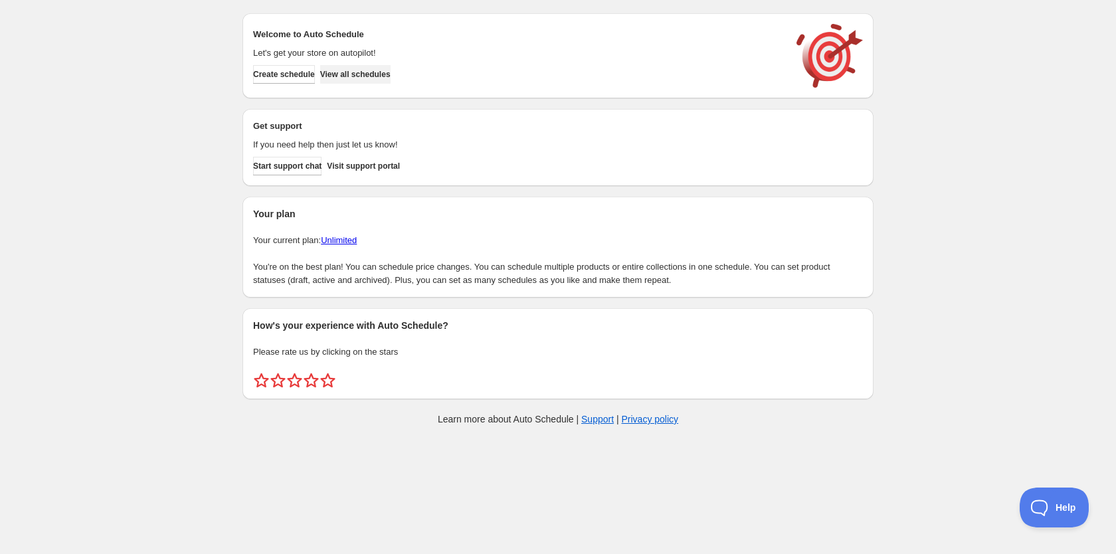
click at [378, 72] on span "View all schedules" at bounding box center [355, 74] width 70 height 11
click at [379, 72] on span "View all schedules" at bounding box center [355, 74] width 70 height 11
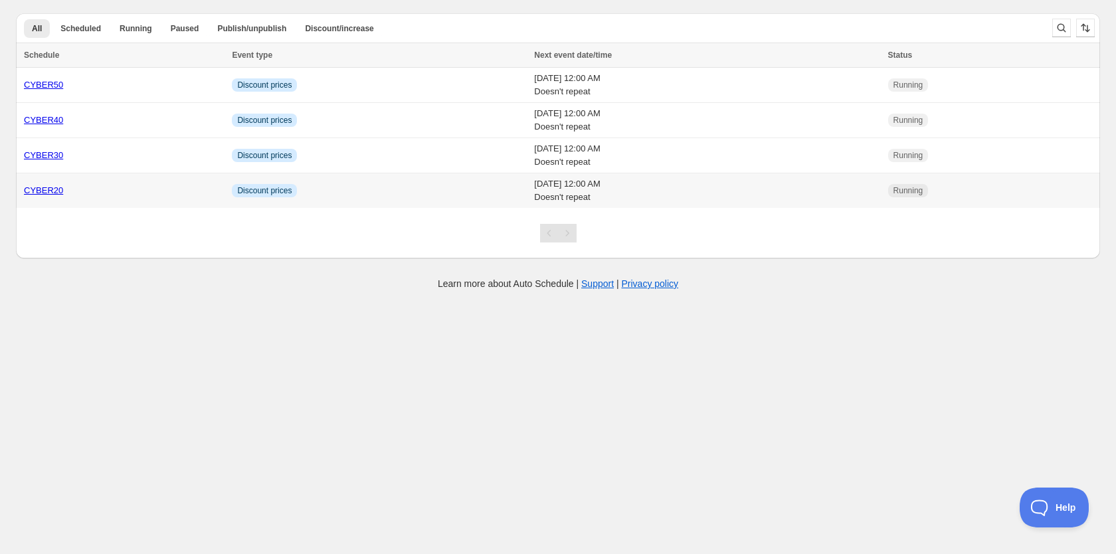
click at [355, 193] on td "Info Discount prices" at bounding box center [379, 190] width 302 height 35
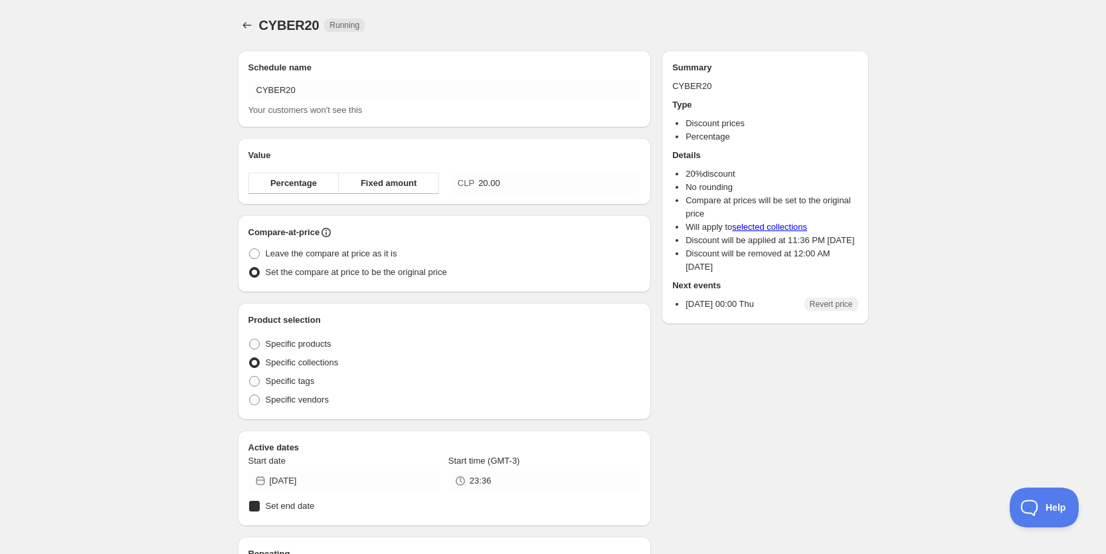
radio input "true"
checkbox input "true"
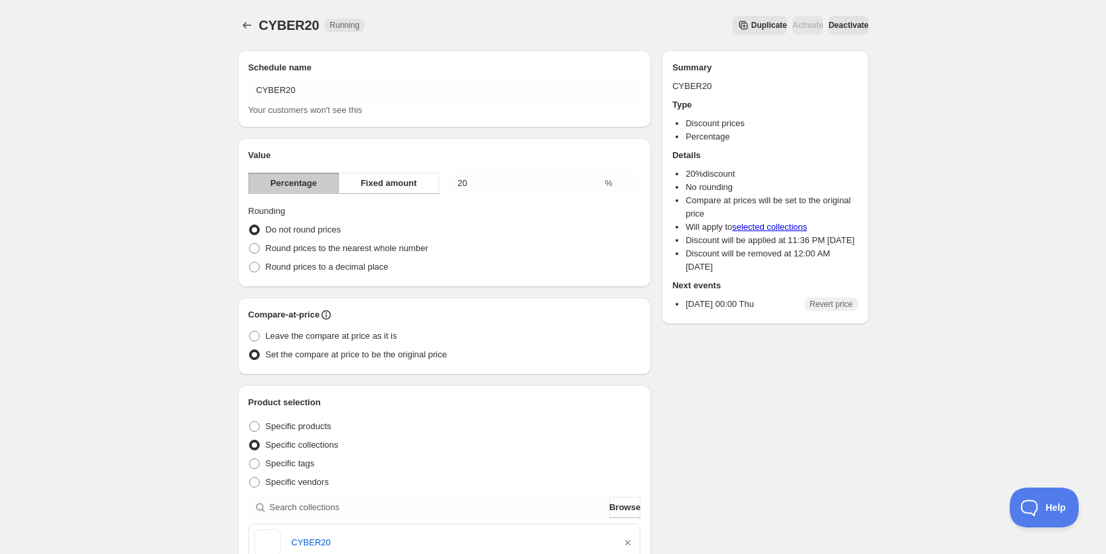
click at [839, 24] on span "Deactivate" at bounding box center [849, 25] width 40 height 11
click at [849, 22] on span "Deactivate" at bounding box center [849, 25] width 40 height 11
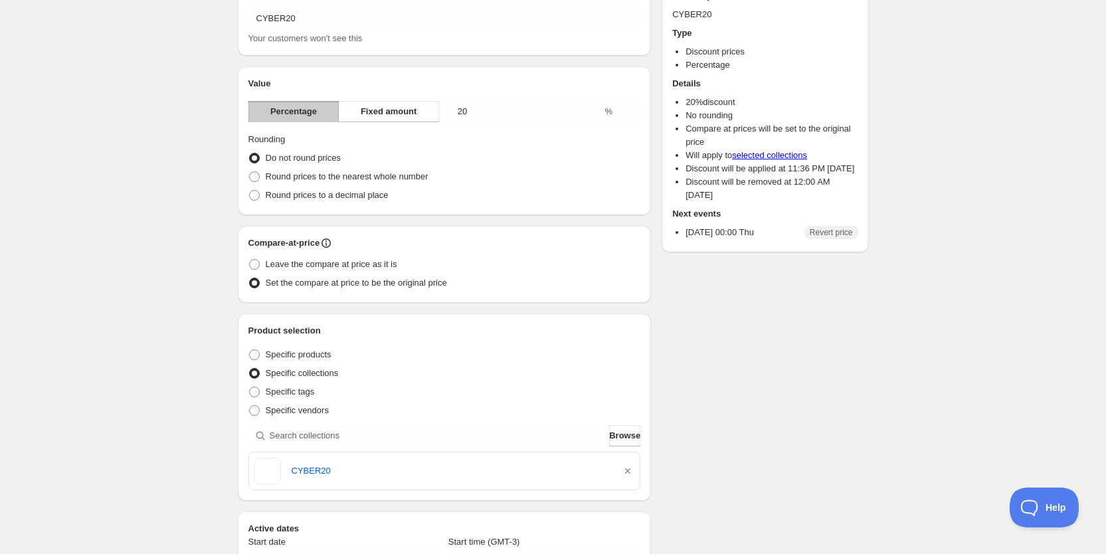
scroll to position [146, 0]
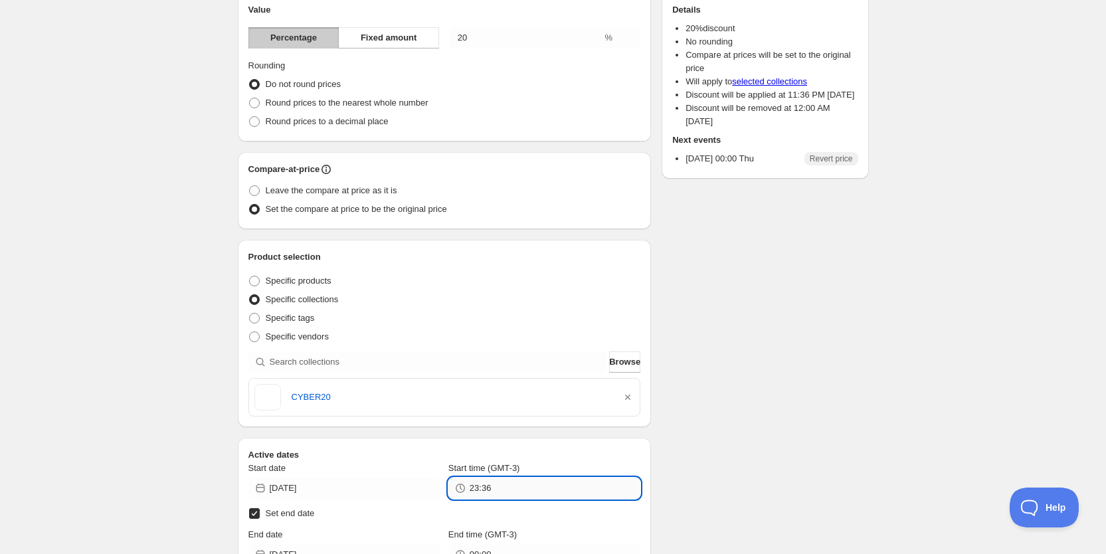
click at [521, 495] on input "23:36" at bounding box center [555, 488] width 171 height 21
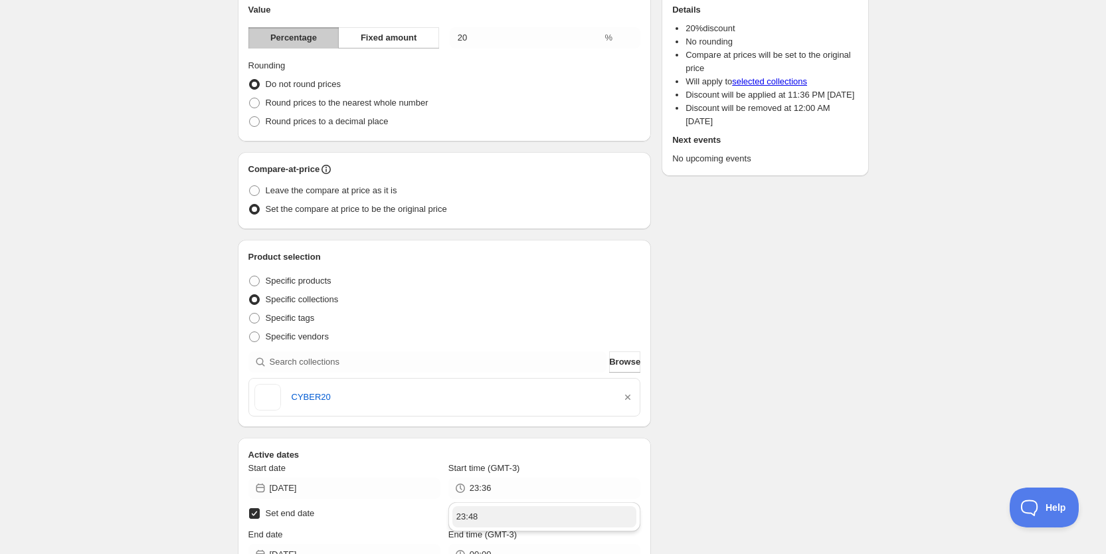
click at [567, 518] on button "23:48" at bounding box center [545, 516] width 184 height 21
type input "23:48"
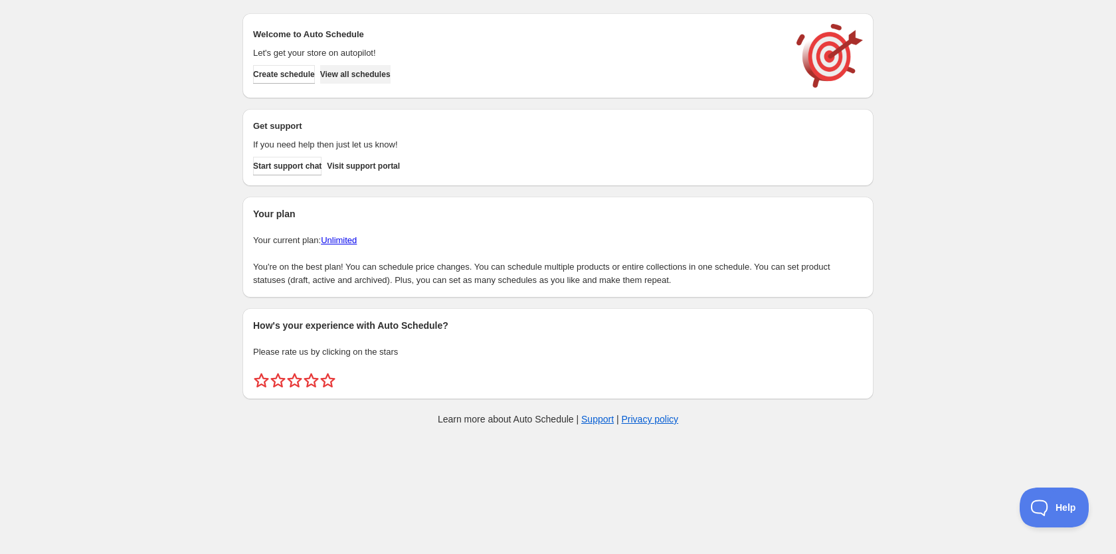
click at [387, 70] on span "View all schedules" at bounding box center [355, 74] width 70 height 11
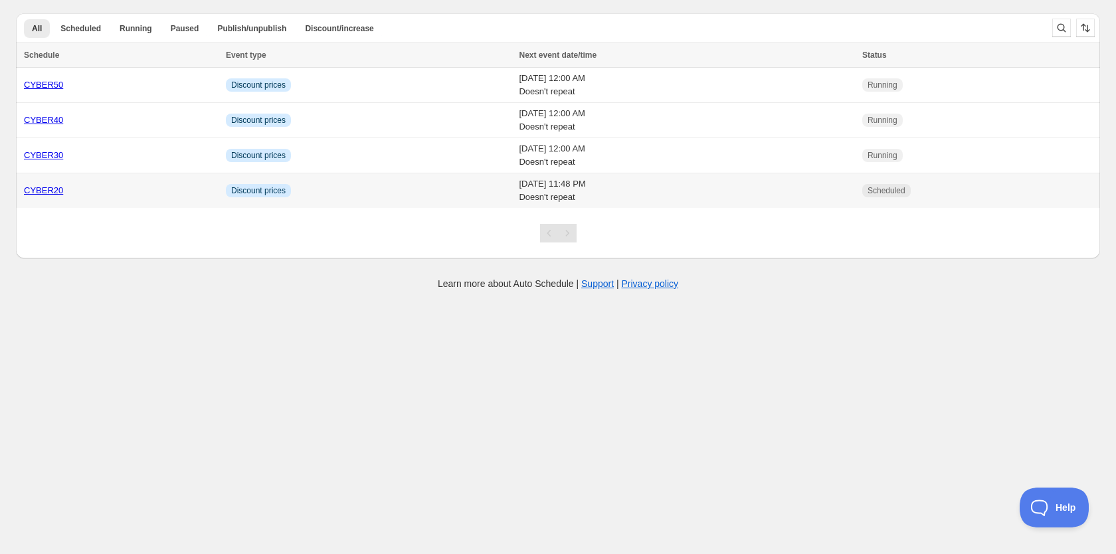
click at [155, 187] on div "CYBER20" at bounding box center [121, 190] width 194 height 13
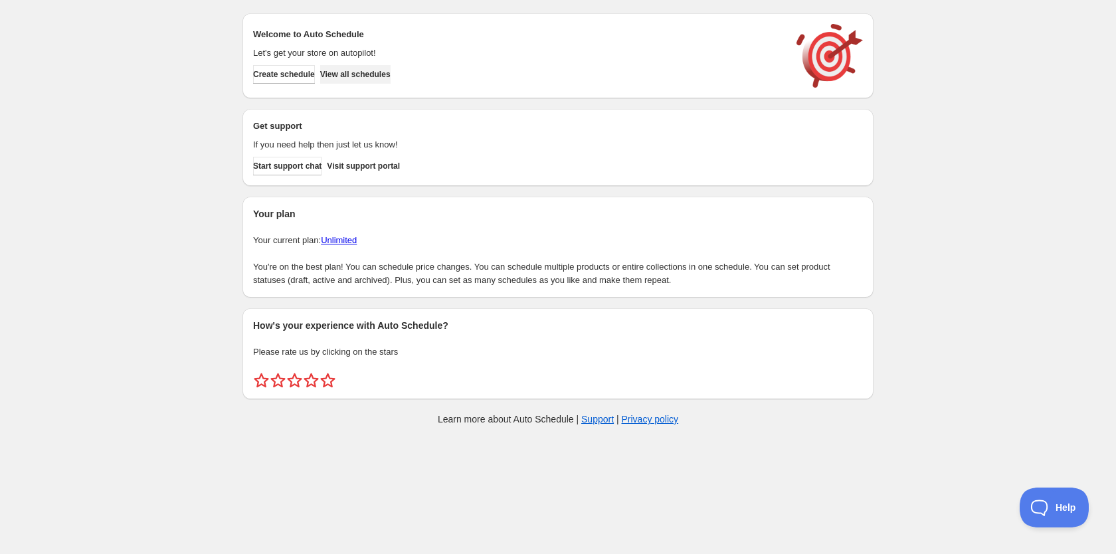
click at [350, 76] on span "View all schedules" at bounding box center [355, 74] width 70 height 11
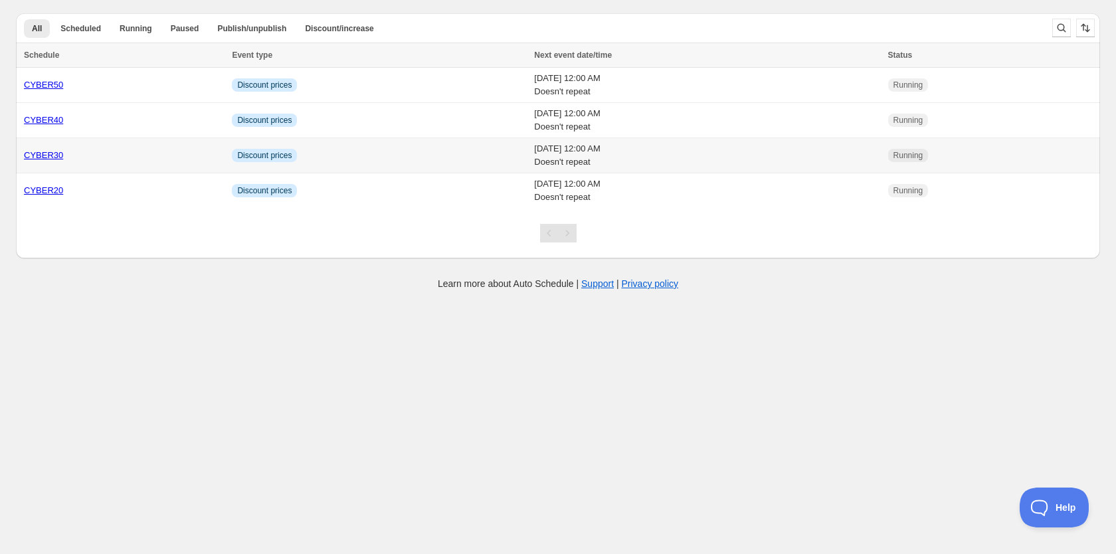
click at [143, 151] on div "CYBER30" at bounding box center [124, 155] width 200 height 13
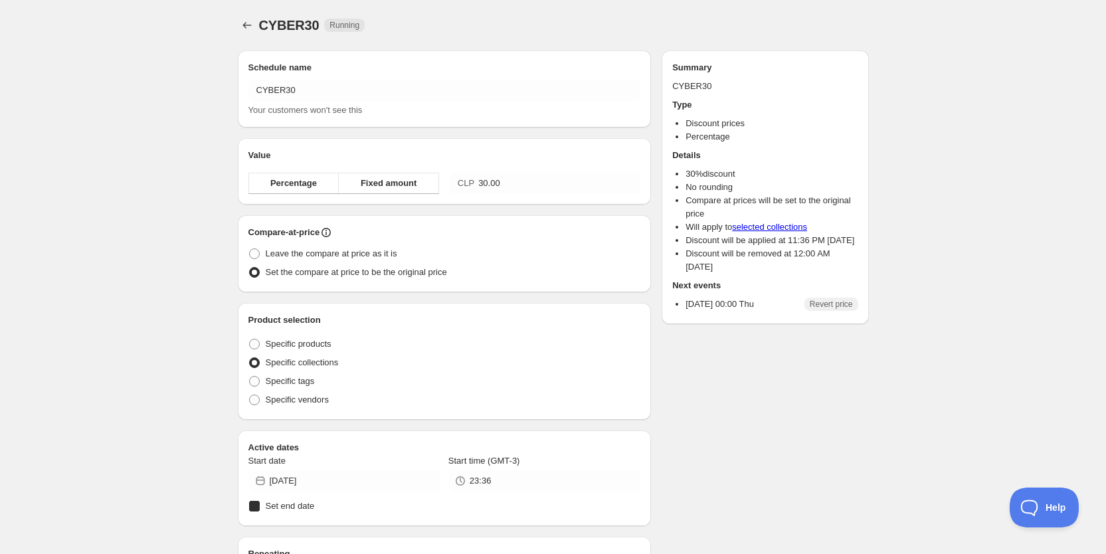
radio input "true"
checkbox input "true"
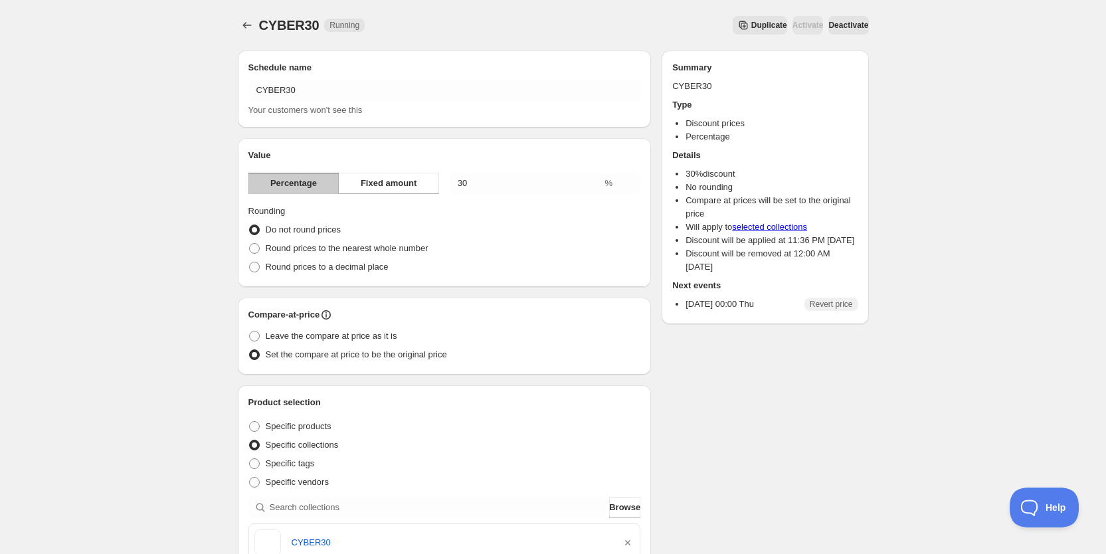
click at [843, 21] on span "Deactivate" at bounding box center [849, 25] width 40 height 11
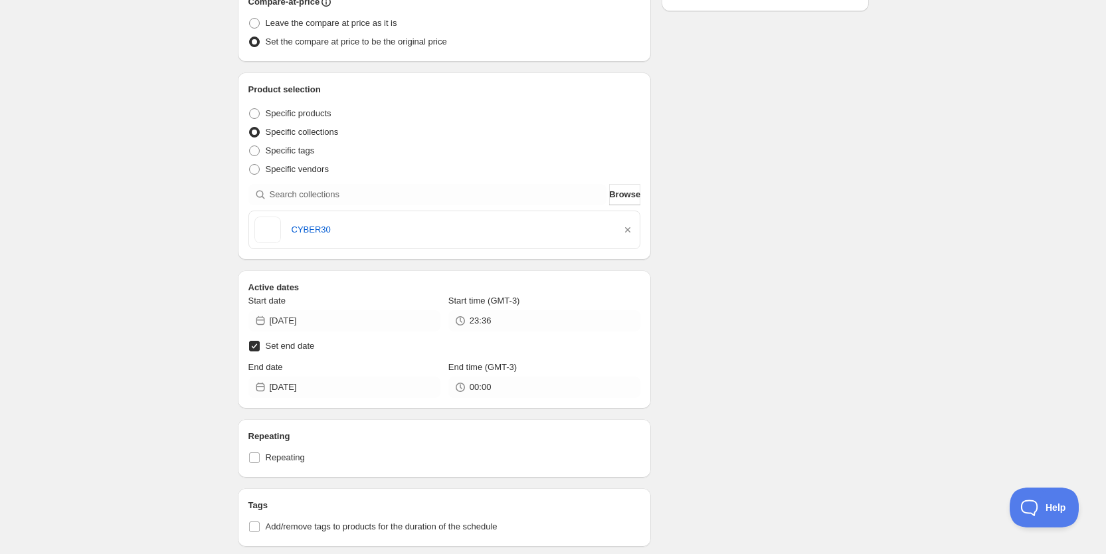
scroll to position [318, 0]
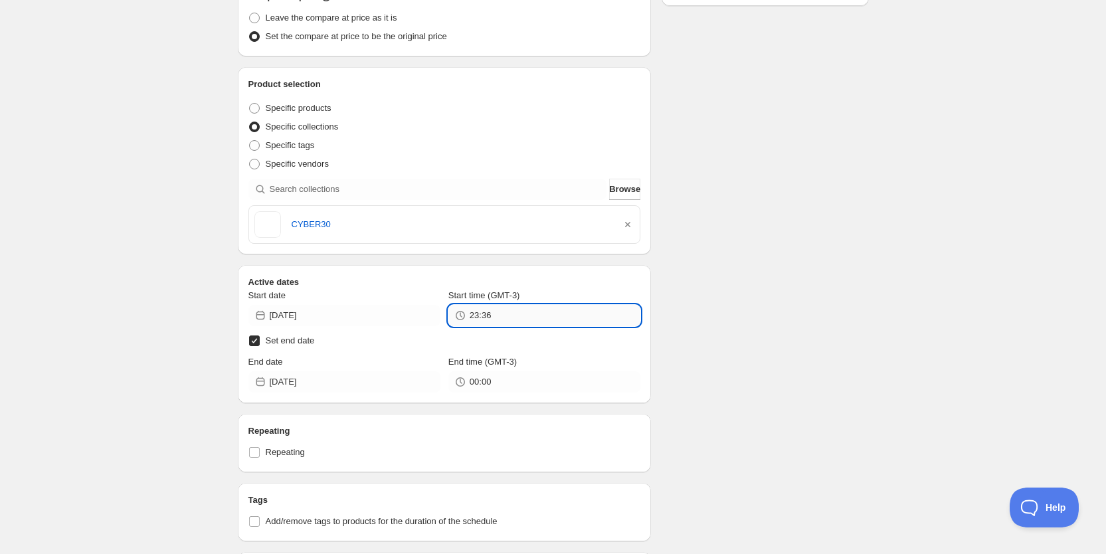
click at [546, 316] on input "23:36" at bounding box center [555, 315] width 171 height 21
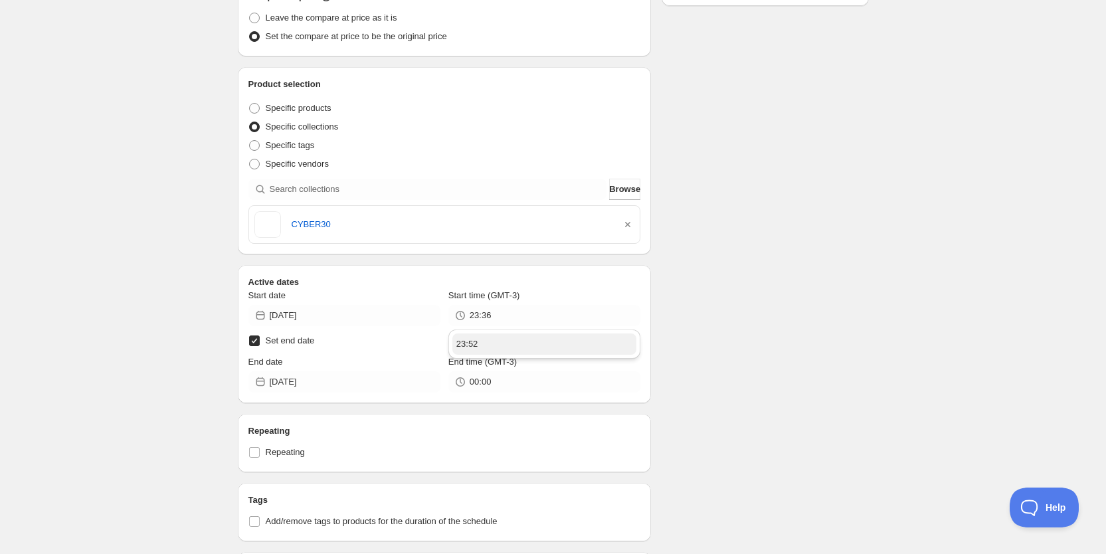
click at [532, 347] on button "23:52" at bounding box center [545, 344] width 184 height 21
type input "23:52"
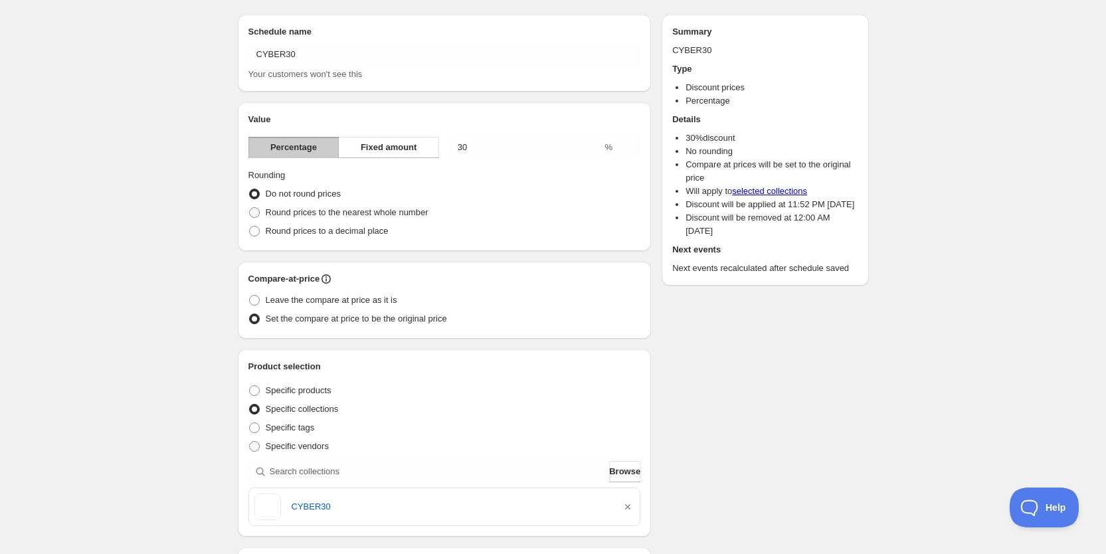
scroll to position [0, 0]
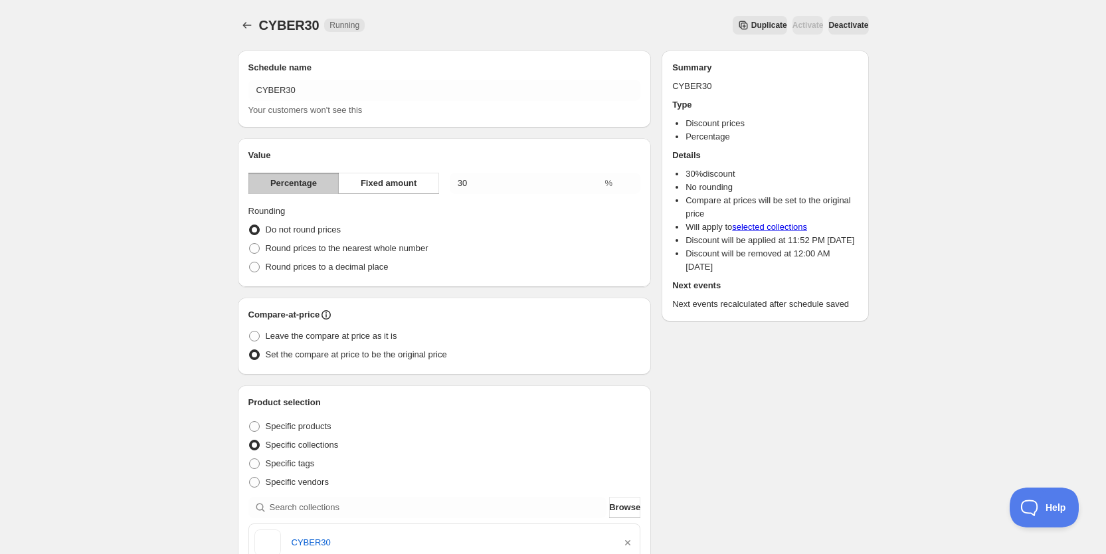
click at [851, 24] on span "Deactivate" at bounding box center [849, 25] width 40 height 11
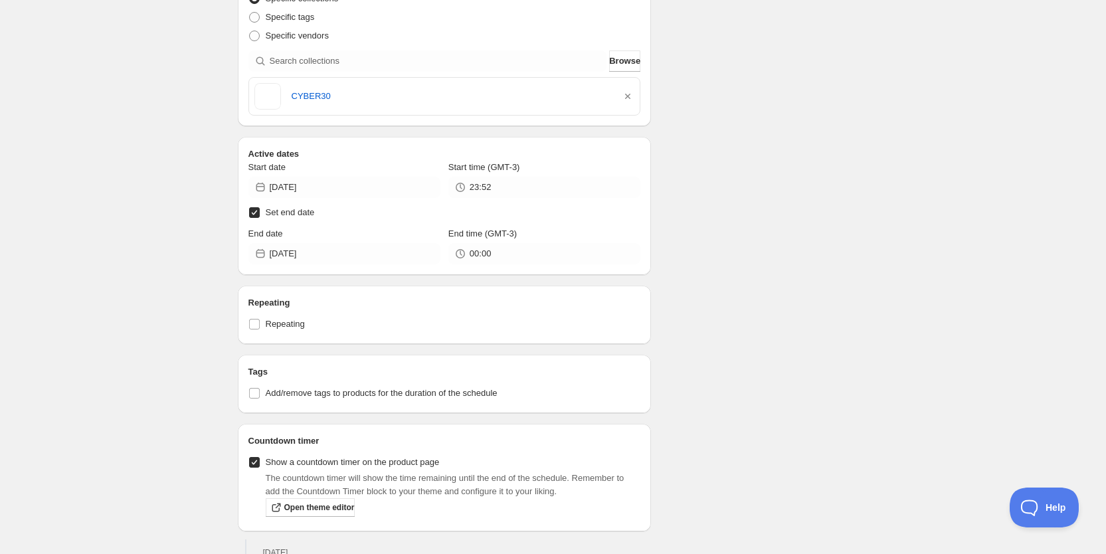
scroll to position [530, 0]
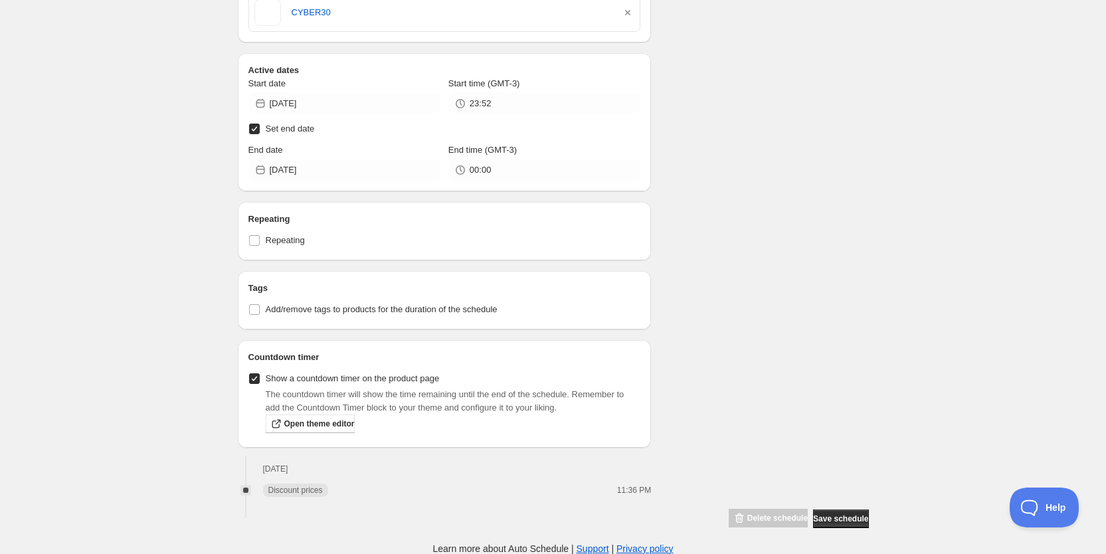
click at [740, 266] on div "Schedule name CYBER30 Your customers won't see this Value Percentage Fixed amou…" at bounding box center [548, 19] width 642 height 1019
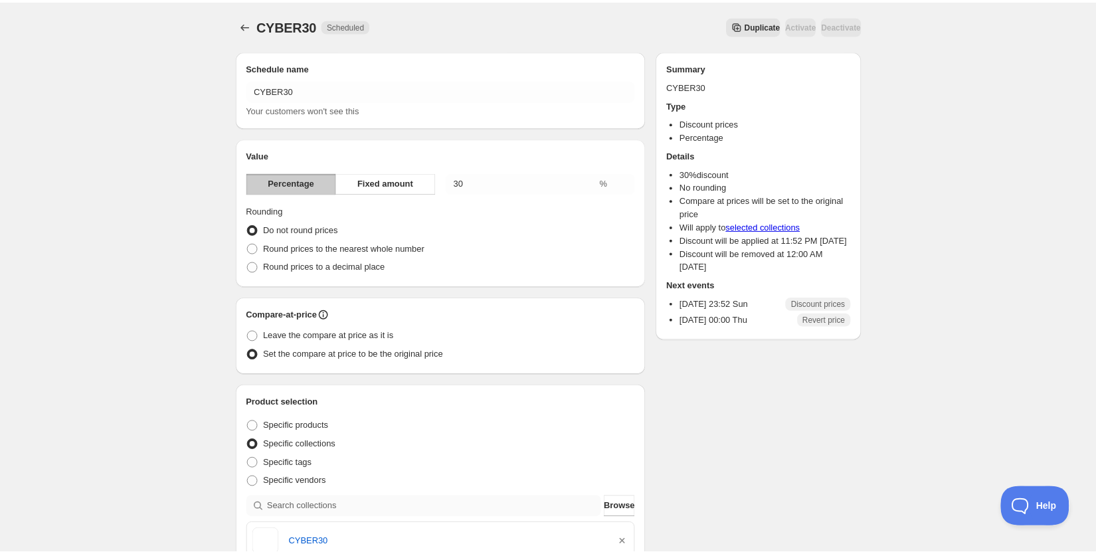
scroll to position [173, 0]
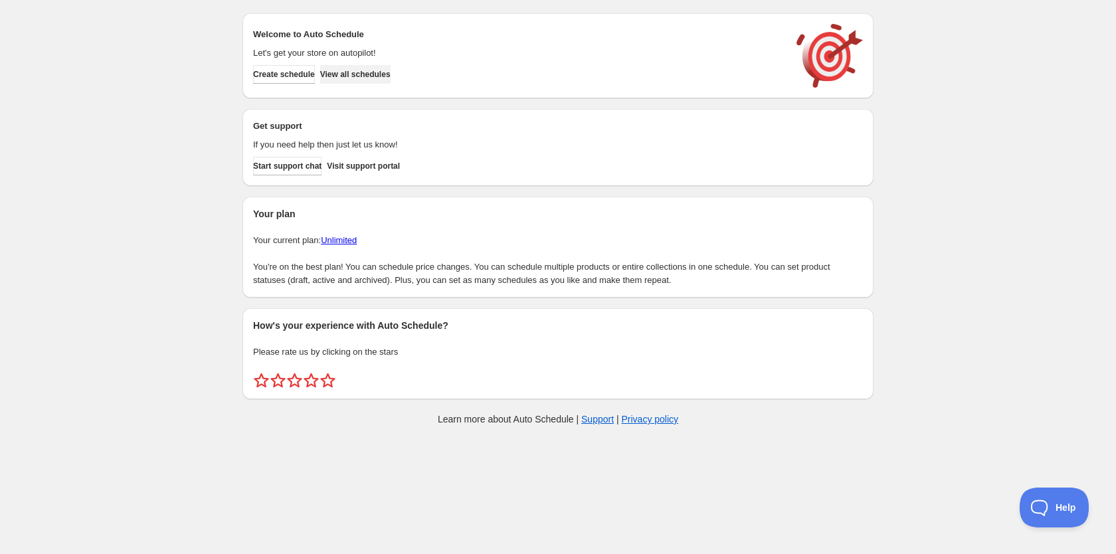
click at [365, 74] on span "View all schedules" at bounding box center [355, 74] width 70 height 11
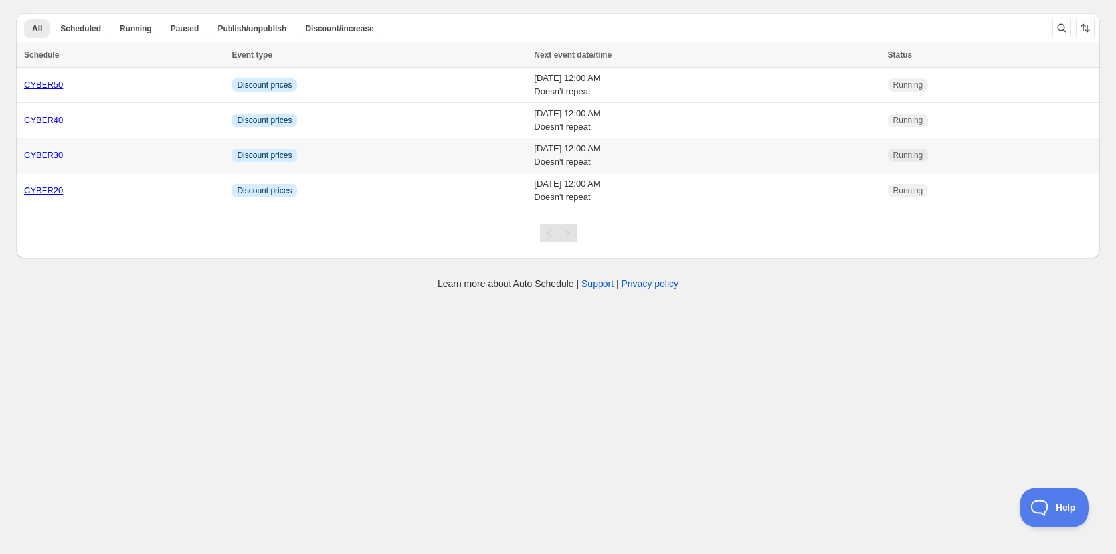
click at [308, 167] on td "Info Discount prices" at bounding box center [379, 155] width 302 height 35
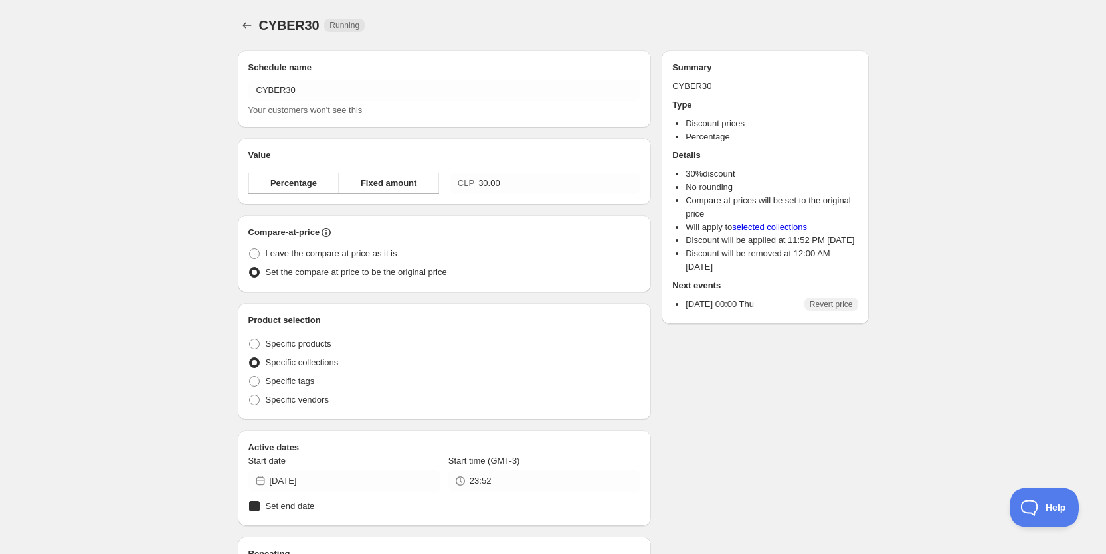
radio input "true"
checkbox input "true"
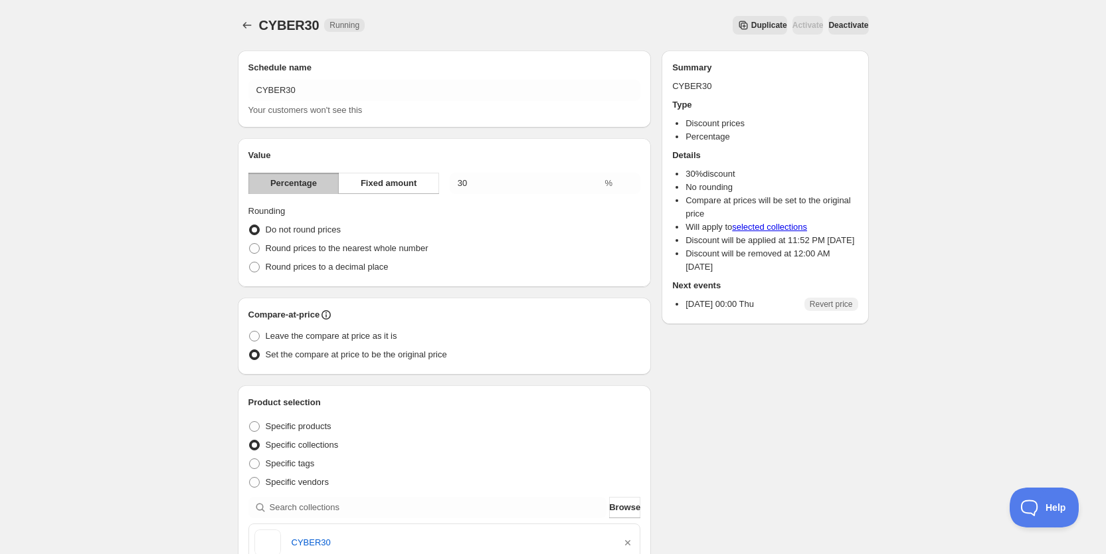
click at [845, 30] on span "Deactivate" at bounding box center [849, 25] width 40 height 11
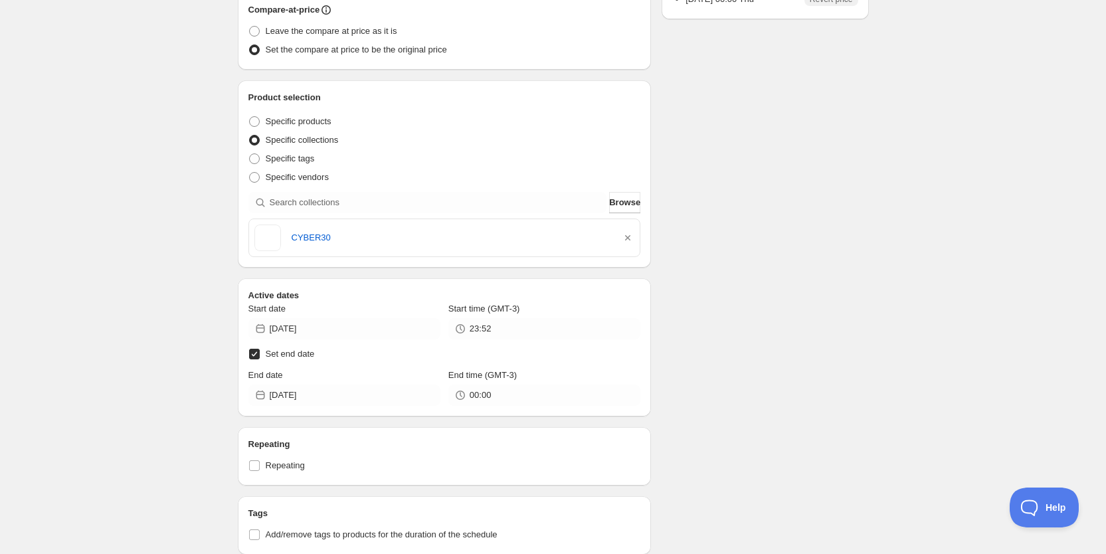
scroll to position [312, 0]
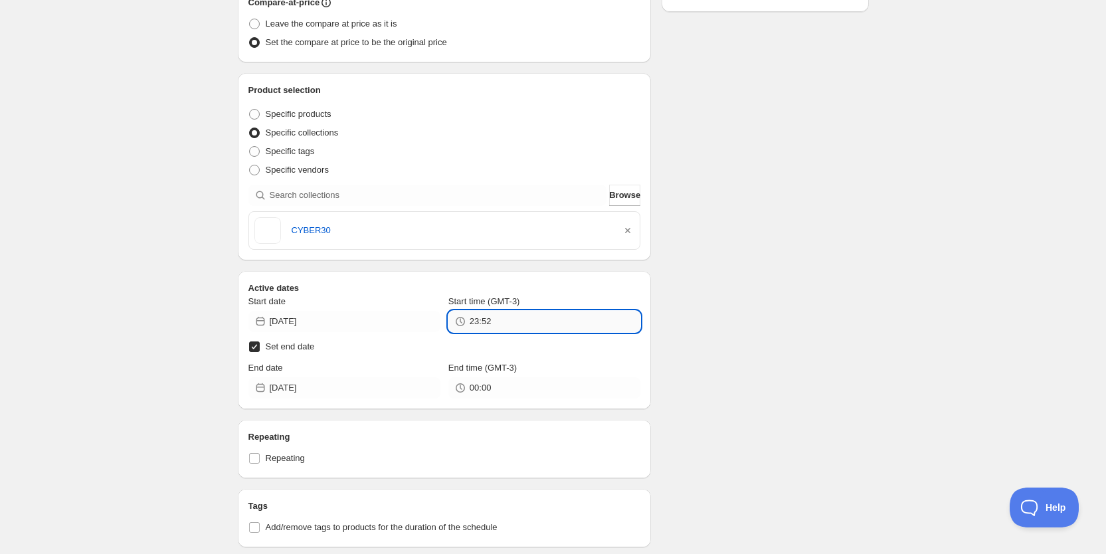
click at [581, 324] on input "23:52" at bounding box center [555, 321] width 171 height 21
click at [556, 347] on button "23:58" at bounding box center [545, 350] width 184 height 21
click at [569, 316] on input "23:58" at bounding box center [555, 321] width 171 height 21
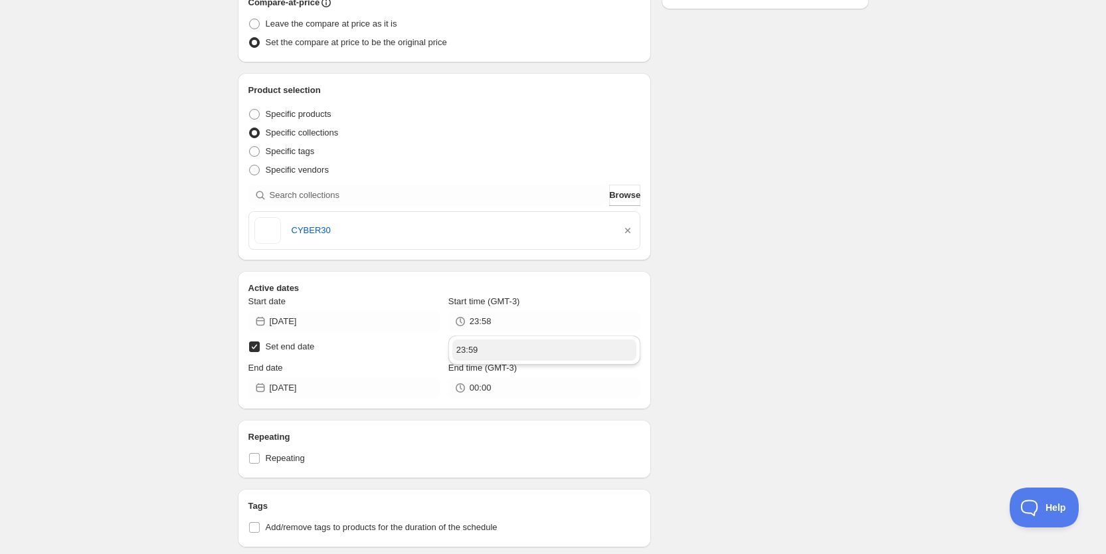
click at [550, 345] on button "23:59" at bounding box center [545, 350] width 184 height 21
type input "23:59"
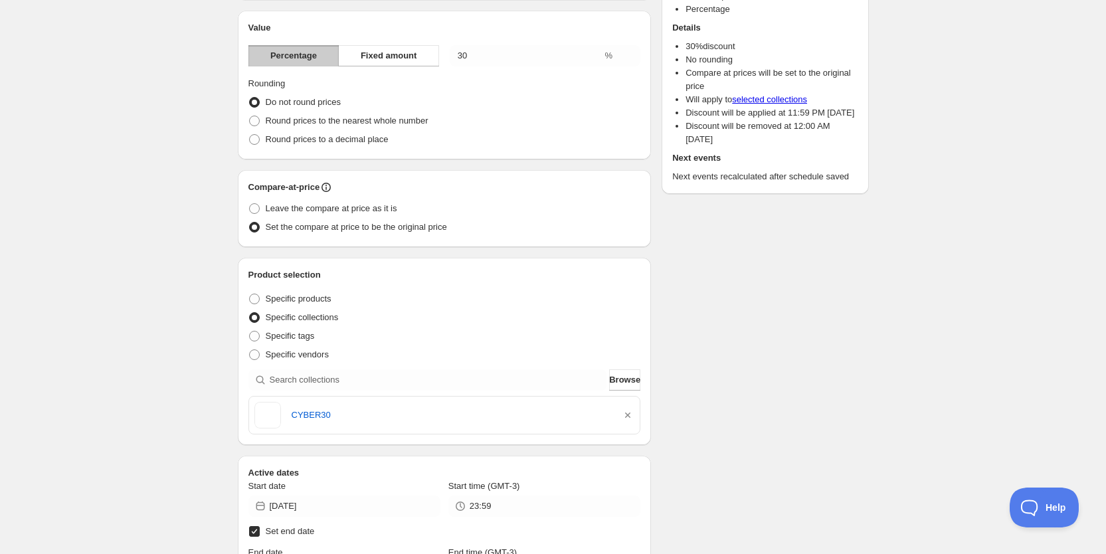
scroll to position [0, 0]
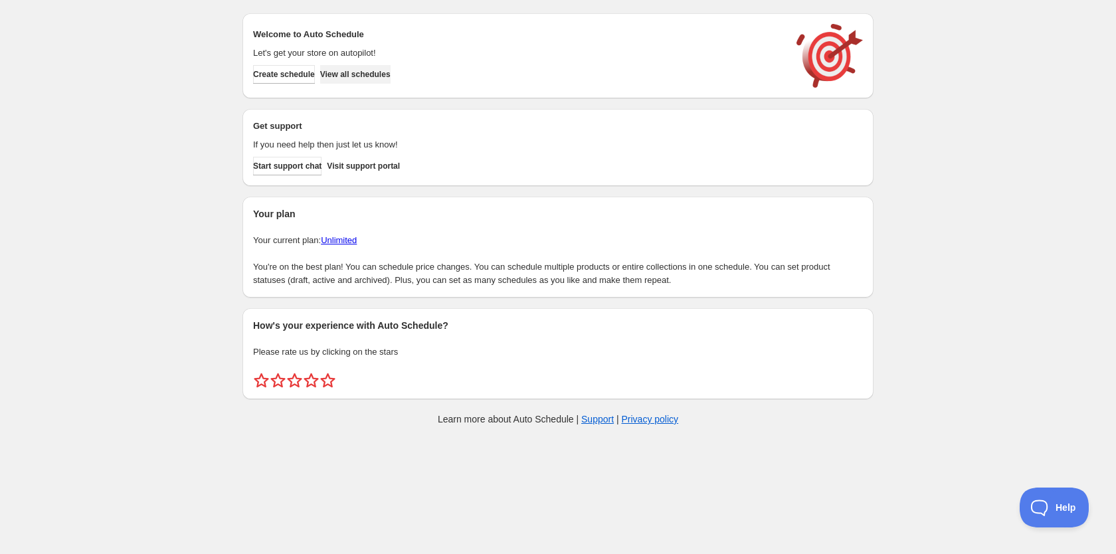
click at [389, 76] on span "View all schedules" at bounding box center [355, 74] width 70 height 11
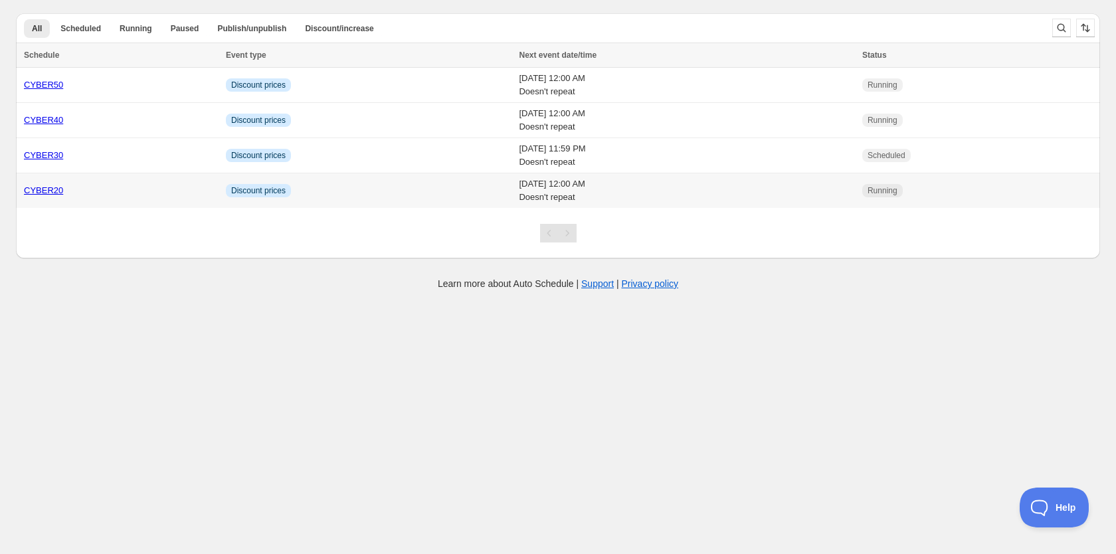
click at [284, 195] on td "Info Discount prices" at bounding box center [369, 190] width 294 height 35
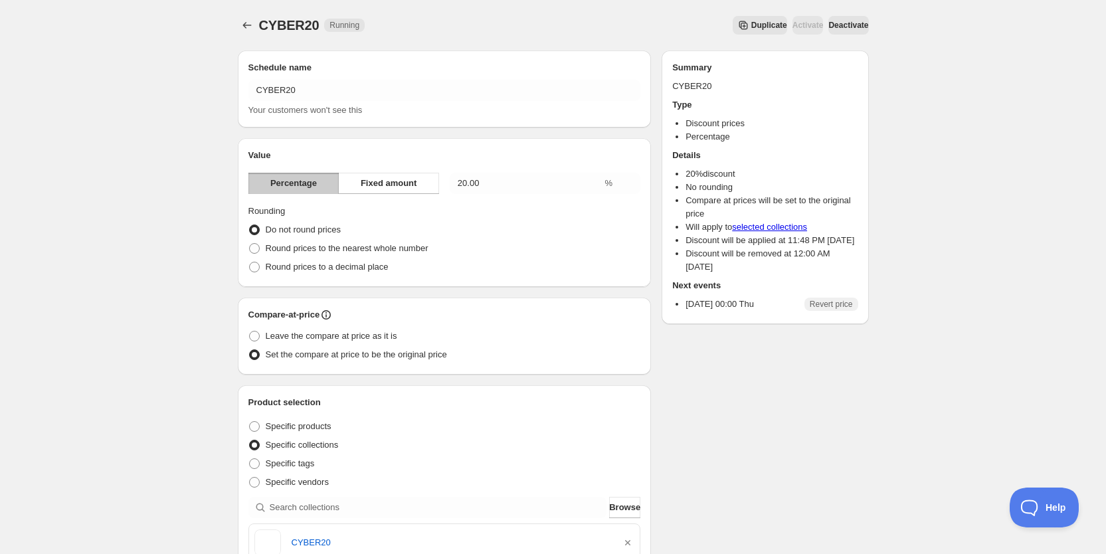
click at [852, 27] on span "Deactivate" at bounding box center [849, 25] width 40 height 11
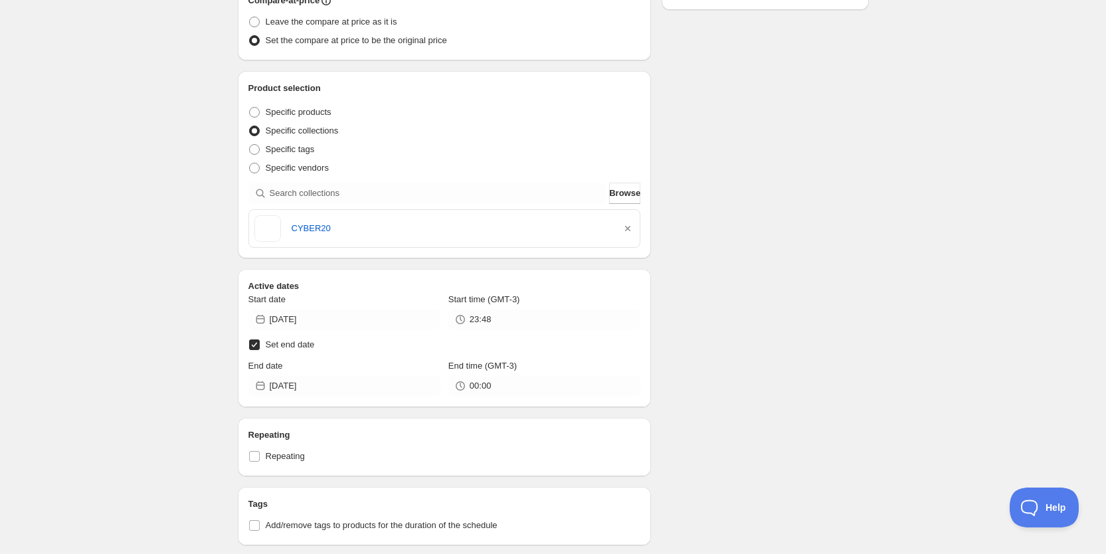
scroll to position [315, 0]
click at [540, 319] on input "23:48" at bounding box center [555, 318] width 171 height 21
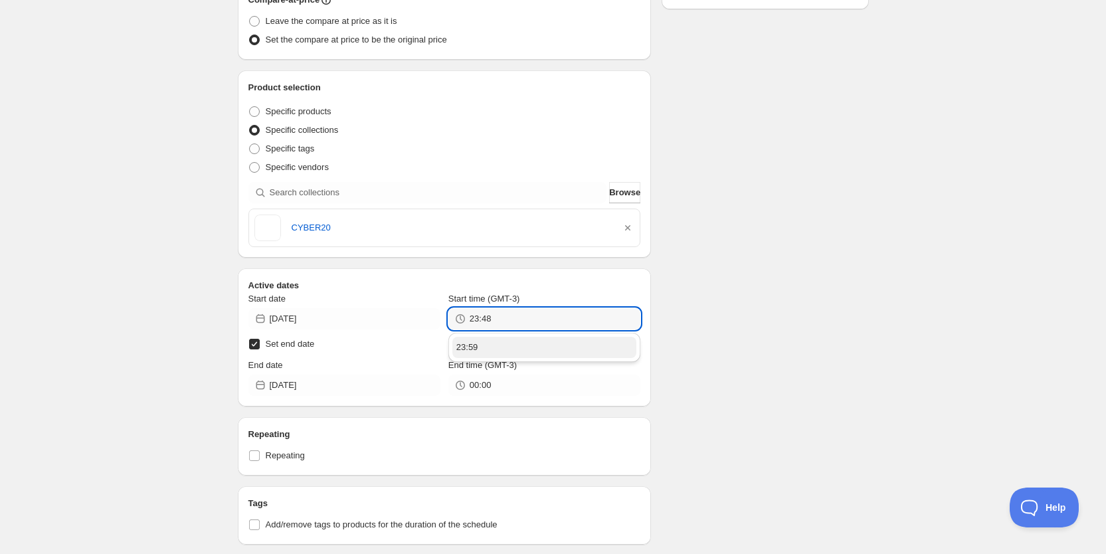
click at [518, 346] on button "23:59" at bounding box center [545, 347] width 184 height 21
type input "23:59"
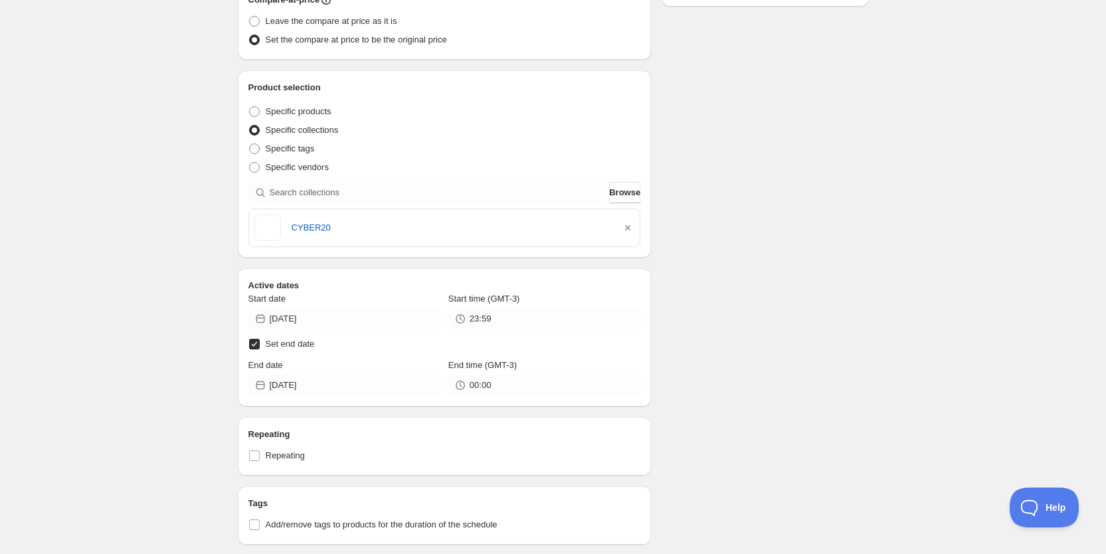
scroll to position [0, 0]
